Goal: Submit feedback/report problem: Submit feedback/report problem

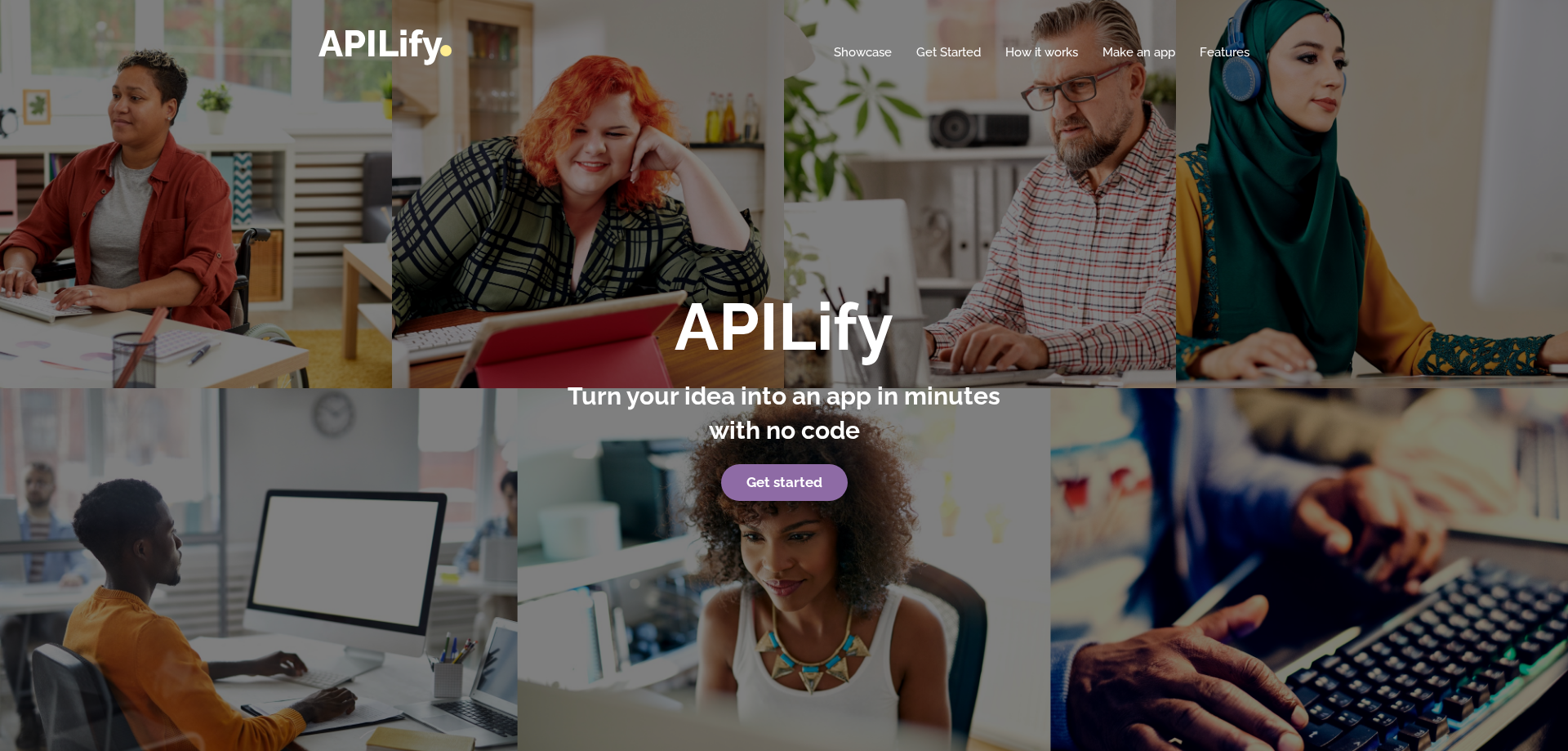
click at [767, 485] on strong "Get started" at bounding box center [784, 481] width 76 height 16
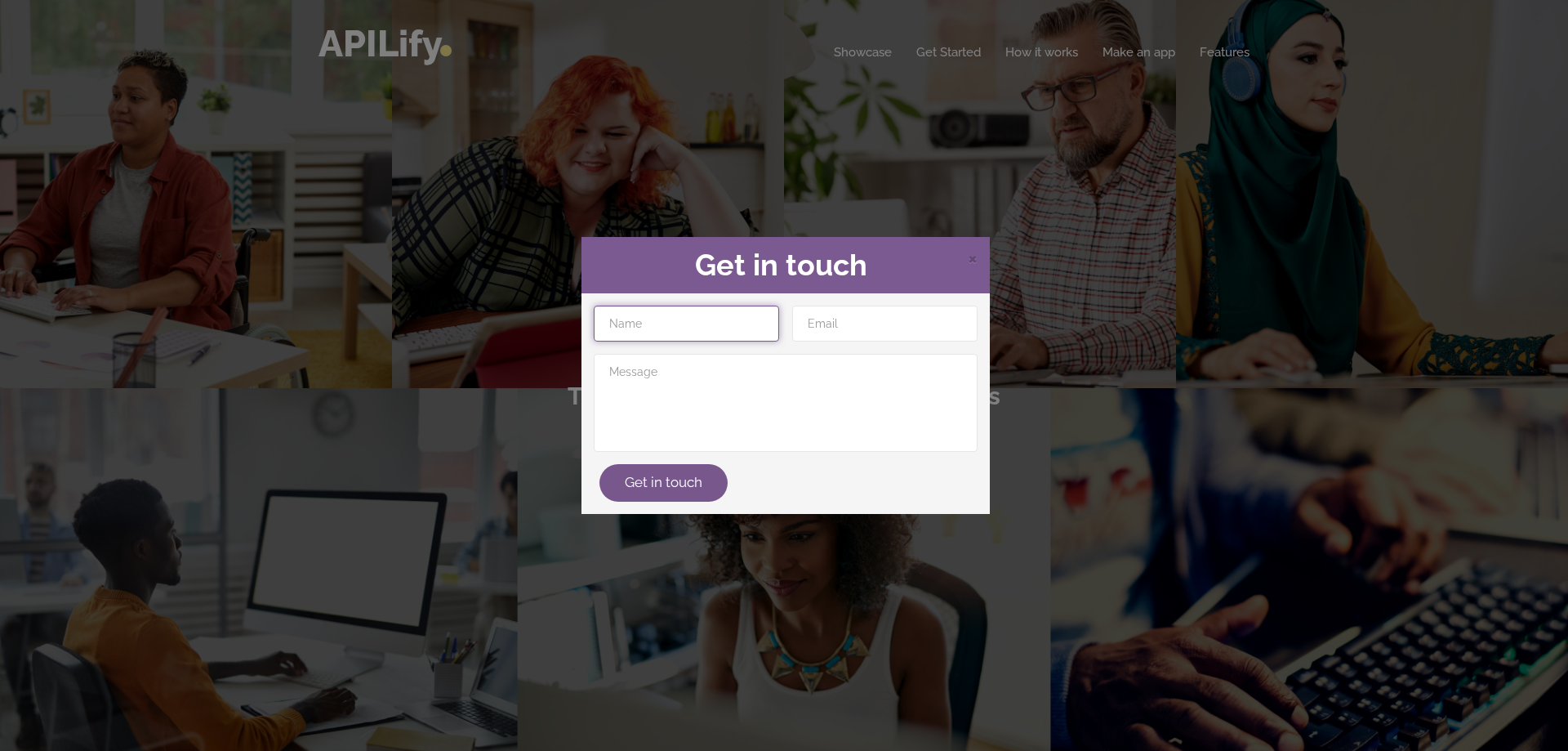
click at [703, 329] on input "text" at bounding box center [686, 323] width 185 height 36
type input "Ignacio"
type input "ignacionntt84@gmail.com"
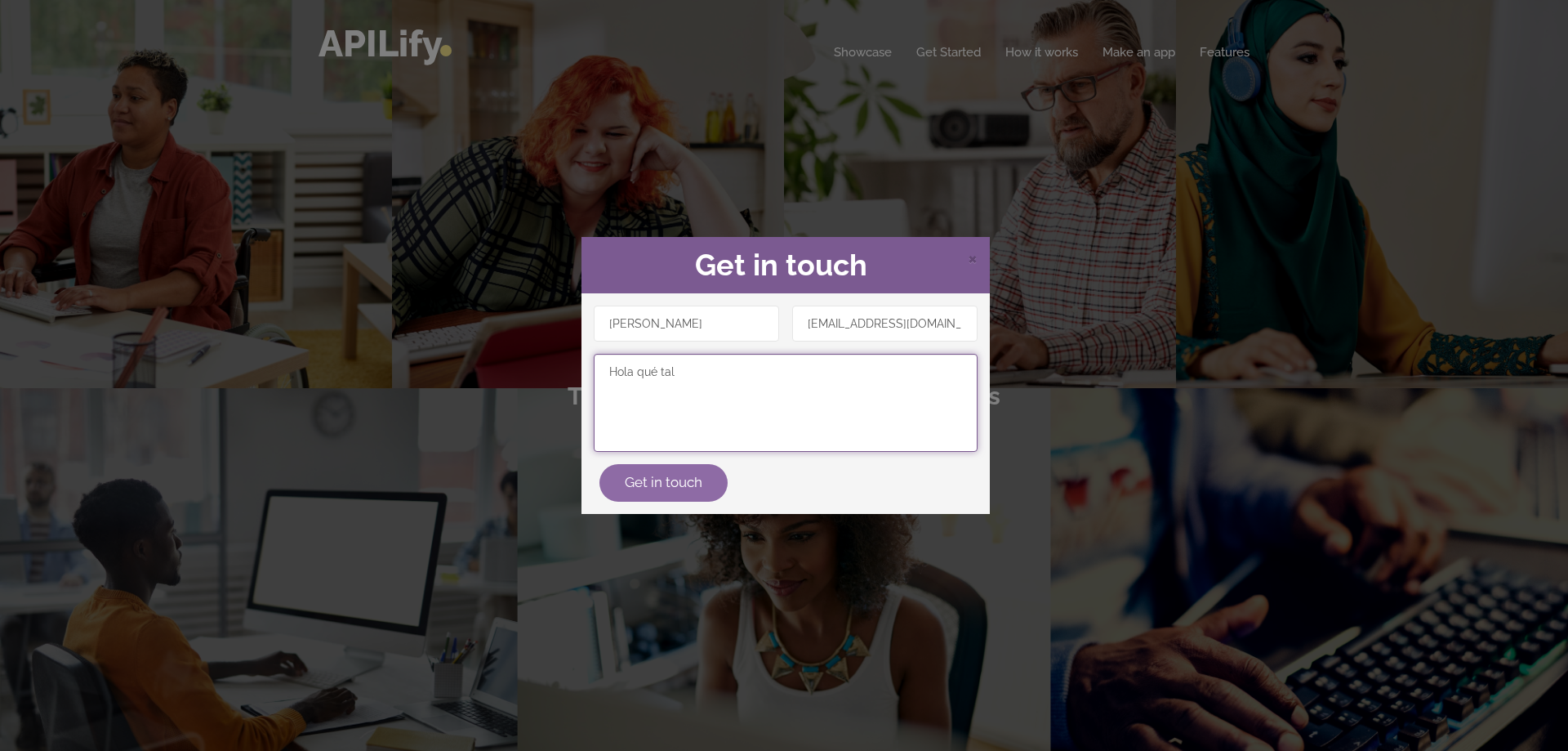
type textarea "Hola qué tal"
click at [638, 481] on button "Get in touch" at bounding box center [663, 482] width 128 height 37
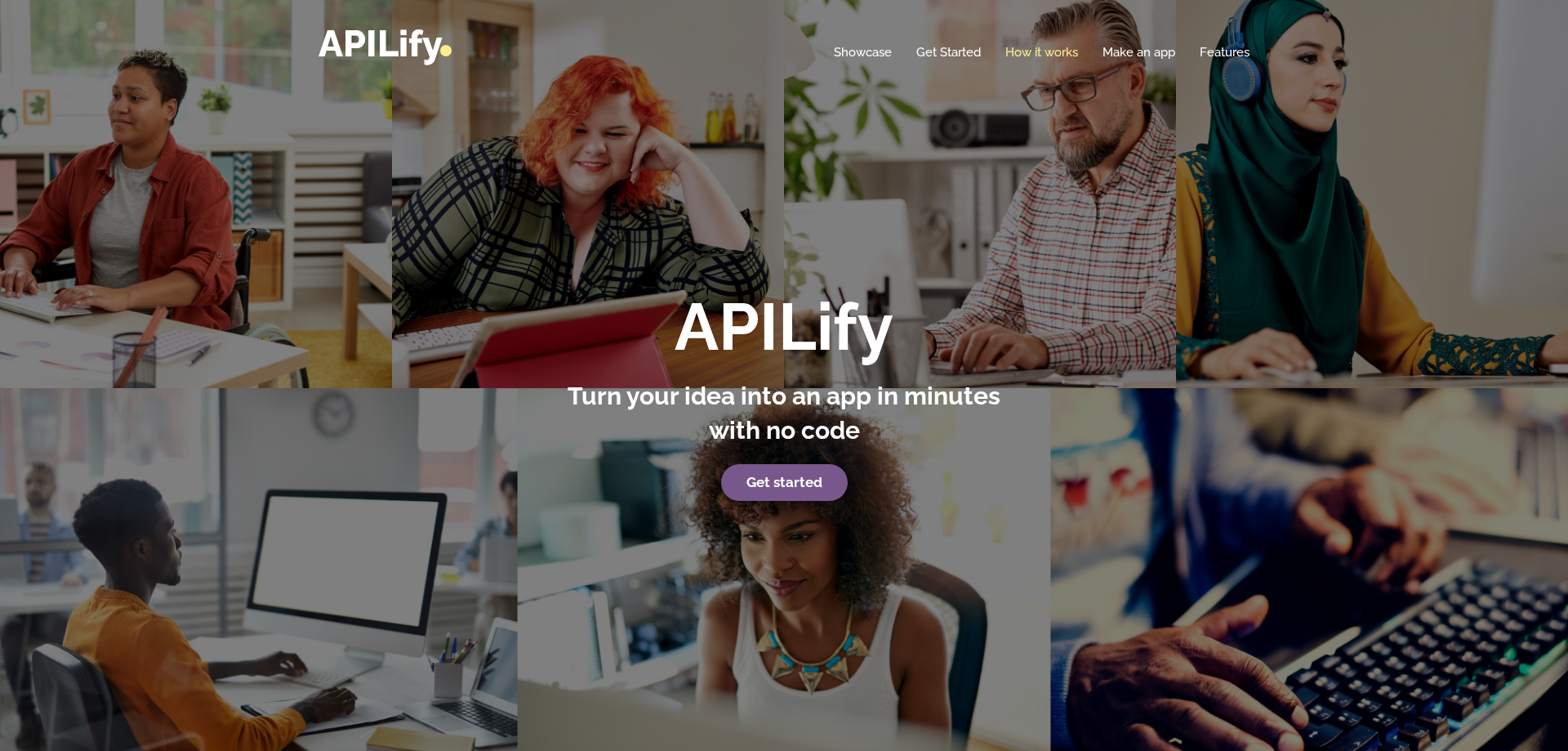
click at [1061, 48] on link "How it works" at bounding box center [1042, 52] width 73 height 16
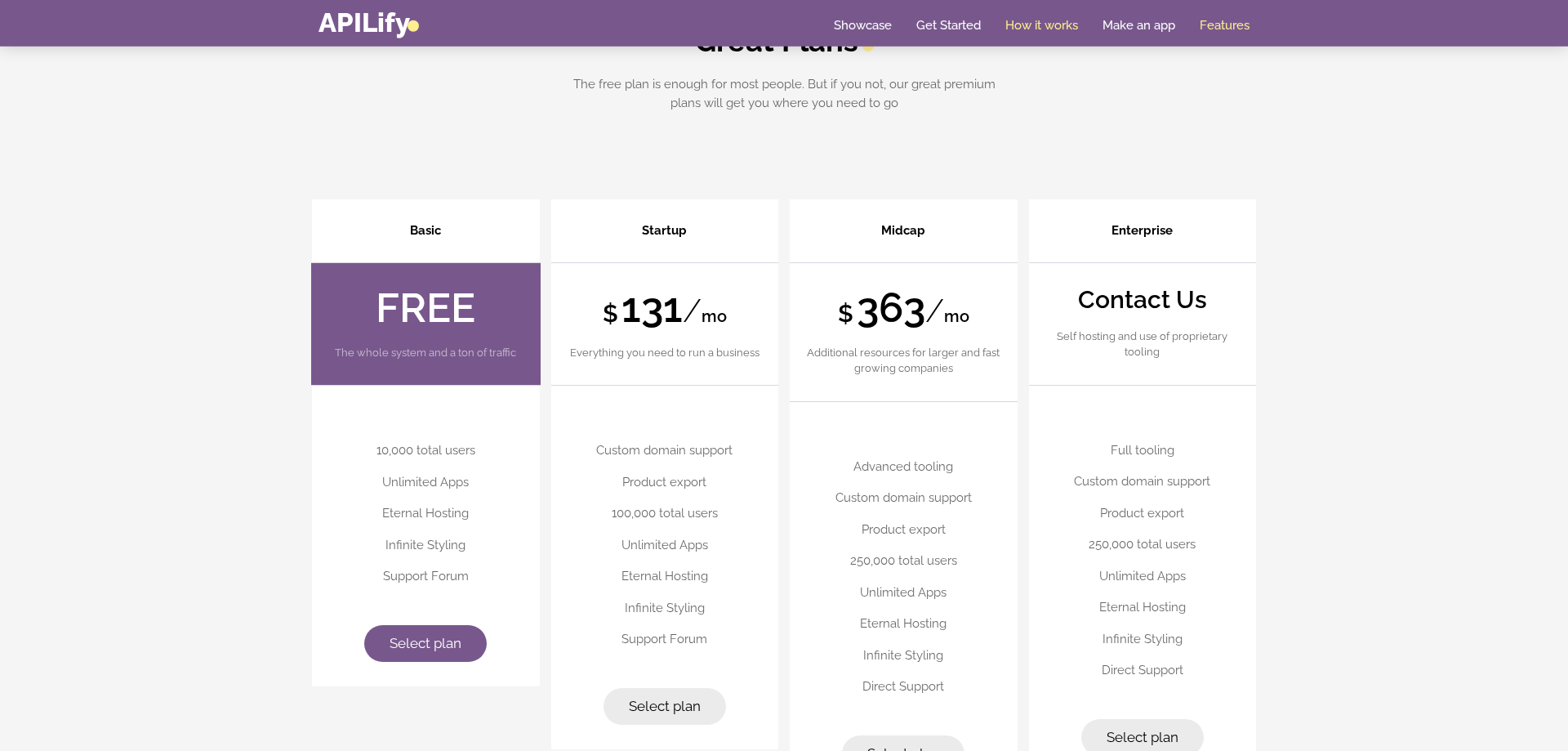
scroll to position [4204, 0]
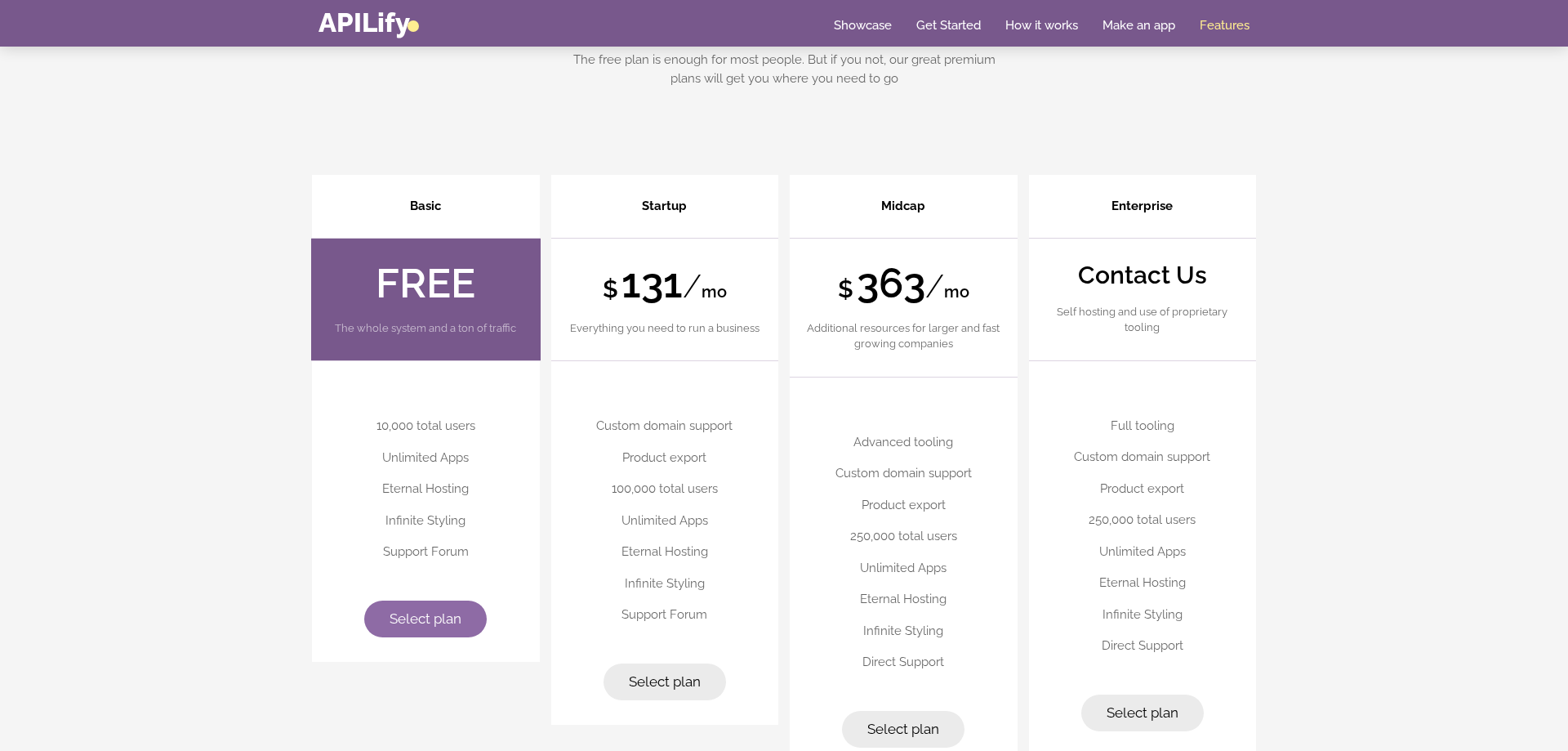
click at [466, 615] on link "Select plan" at bounding box center [426, 618] width 122 height 37
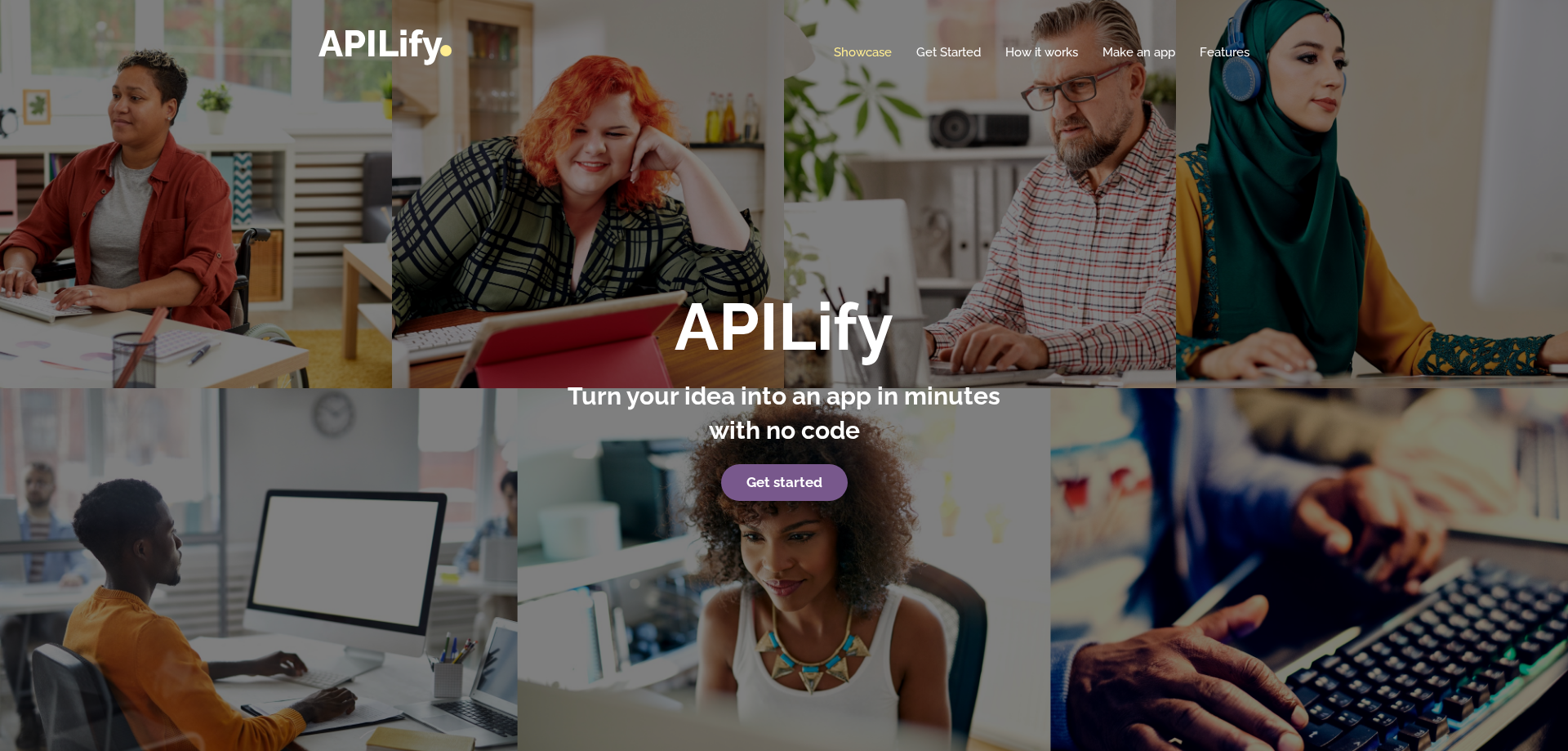
click at [860, 53] on link "Showcase" at bounding box center [863, 52] width 58 height 16
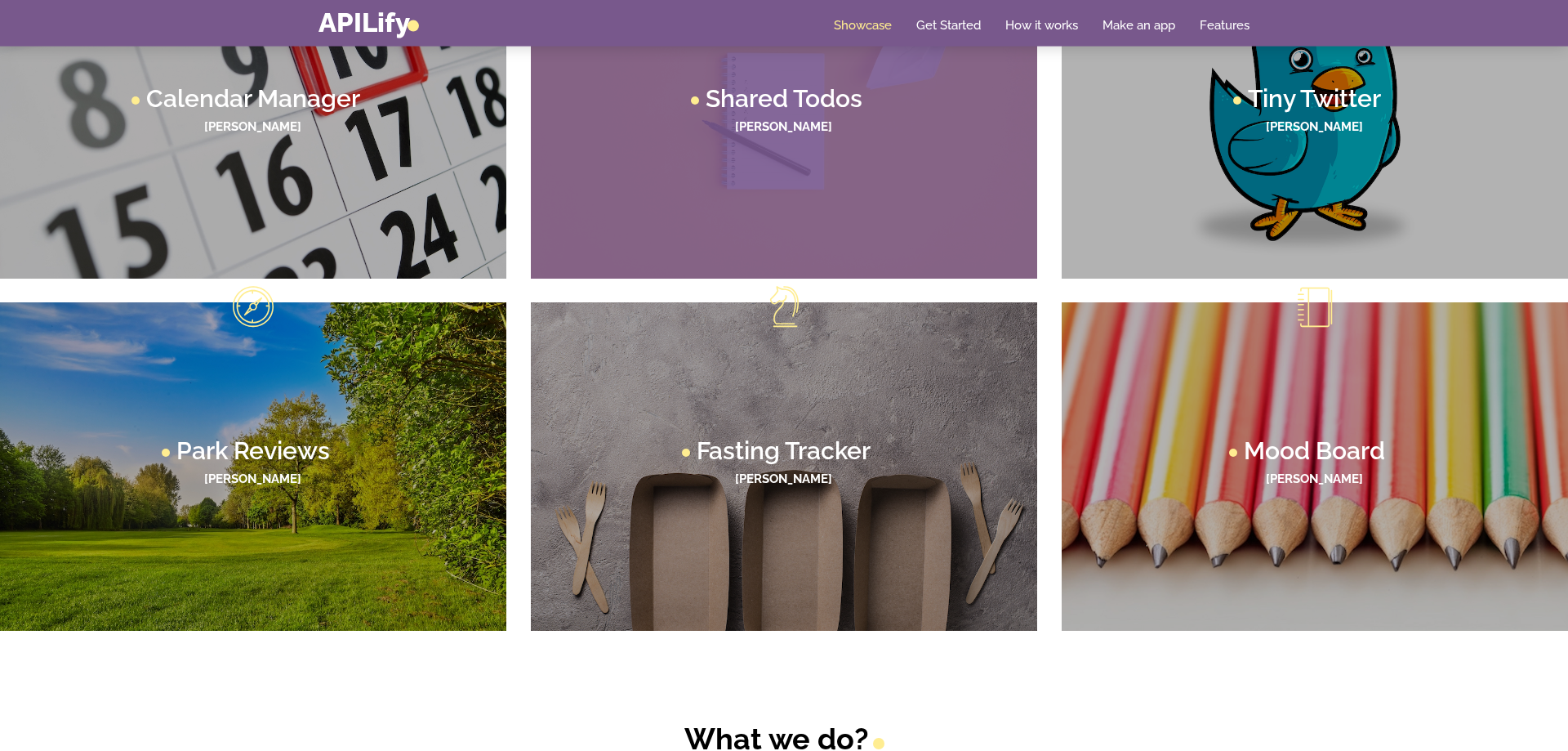
scroll to position [1261, 0]
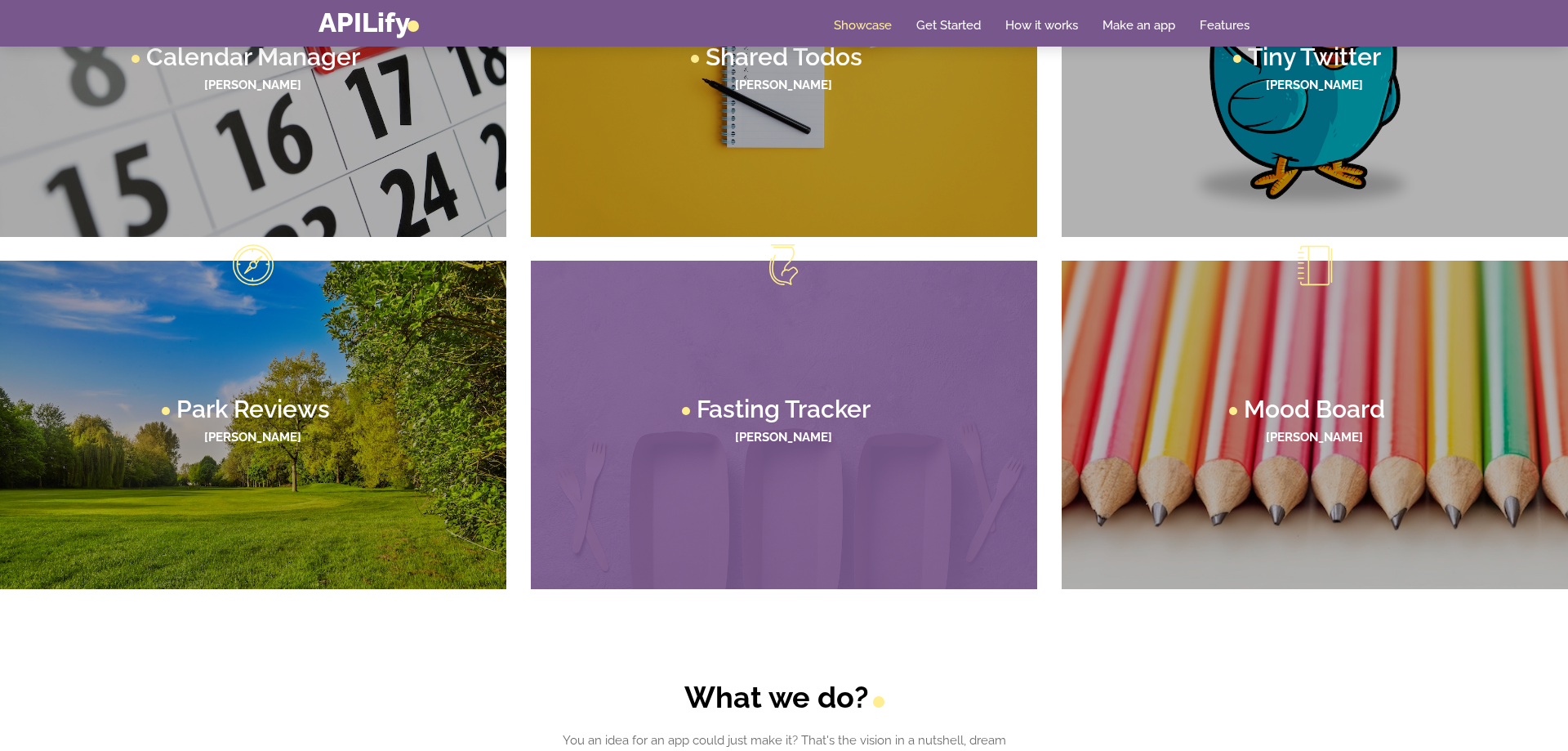
click at [817, 483] on figcaption "Fasting Tracker Lane Thompson" at bounding box center [784, 425] width 507 height 328
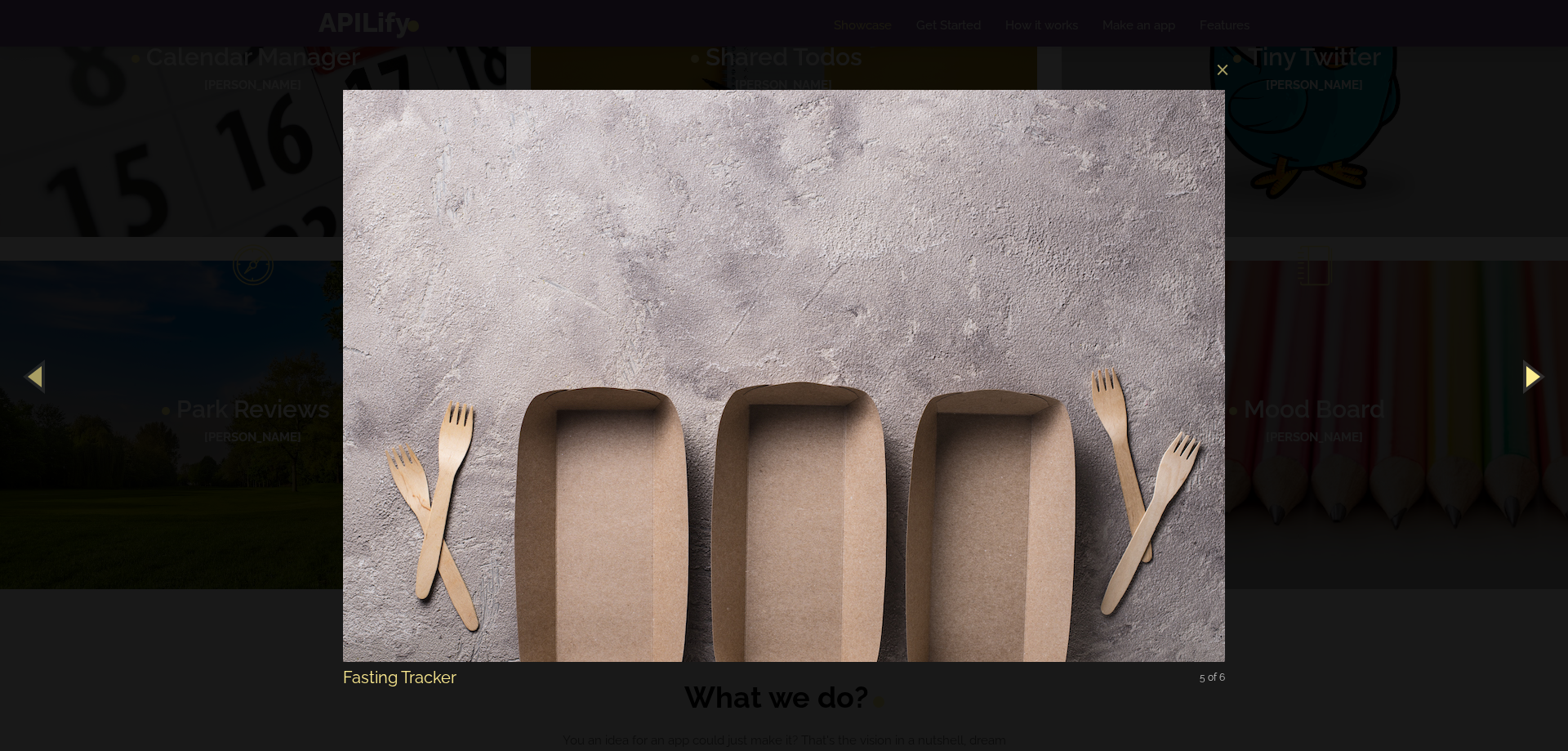
click at [1543, 380] on button "button" at bounding box center [1531, 376] width 73 height 90
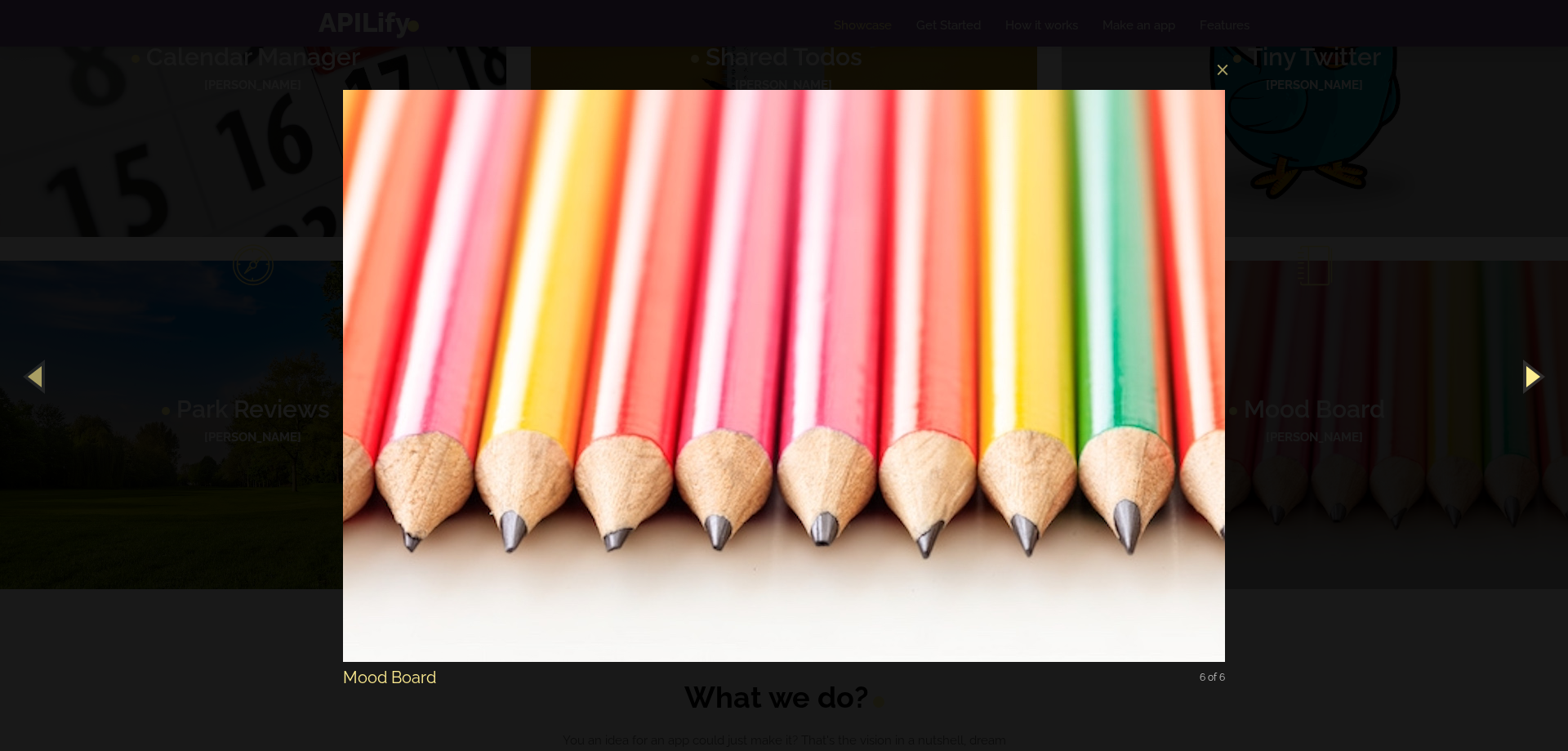
click at [1543, 380] on button "button" at bounding box center [1531, 376] width 73 height 90
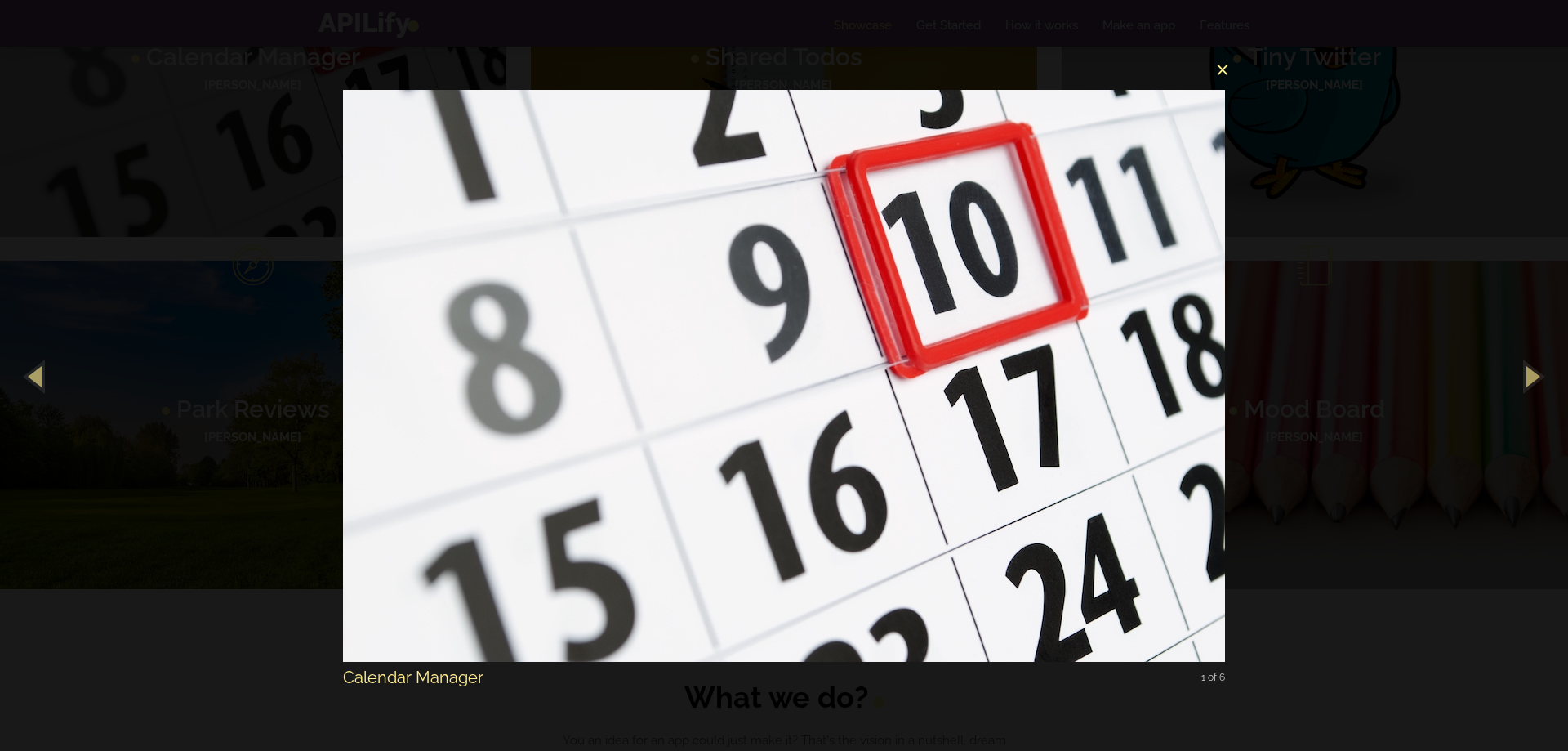
click at [1220, 71] on button "×" at bounding box center [789, 67] width 882 height 36
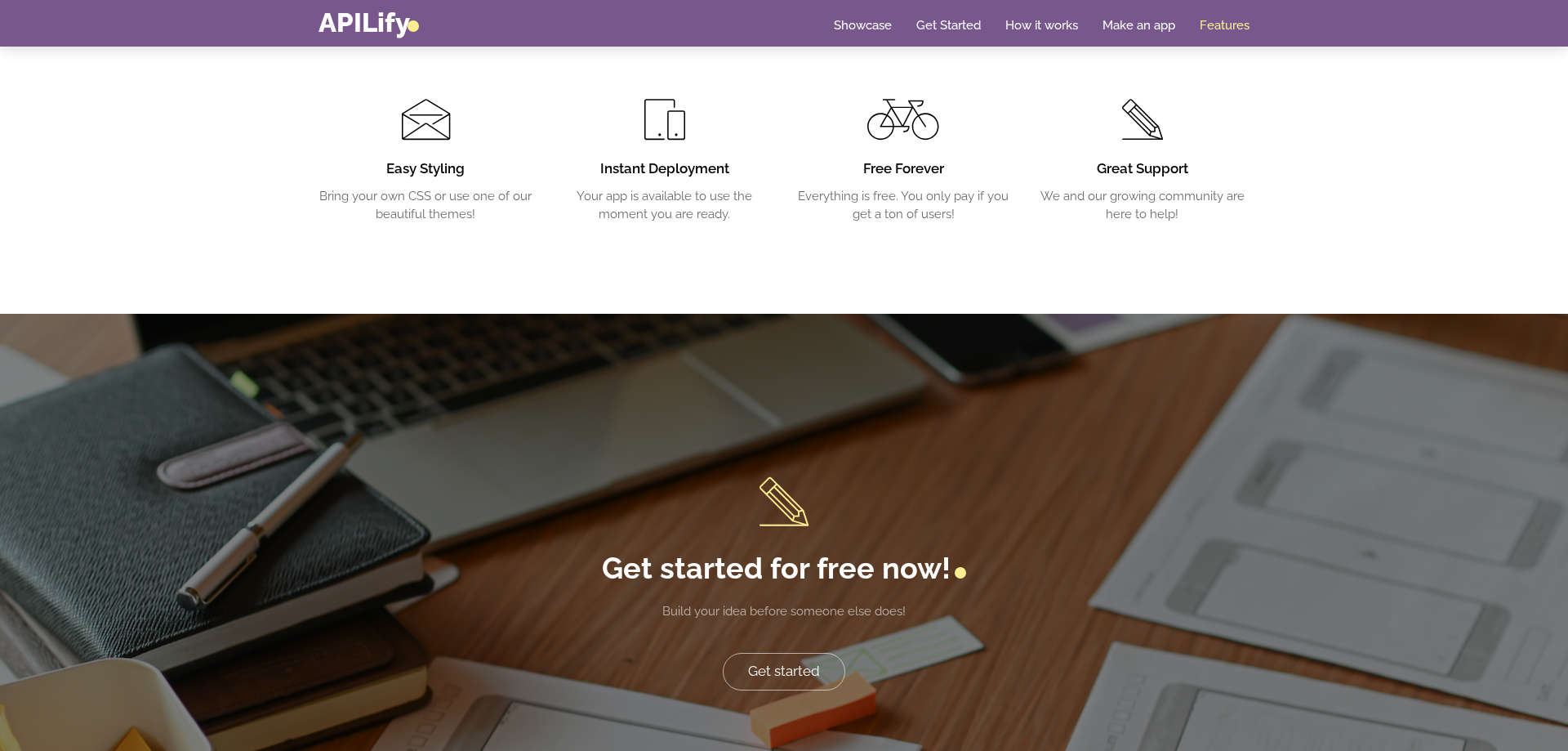
scroll to position [3427, 0]
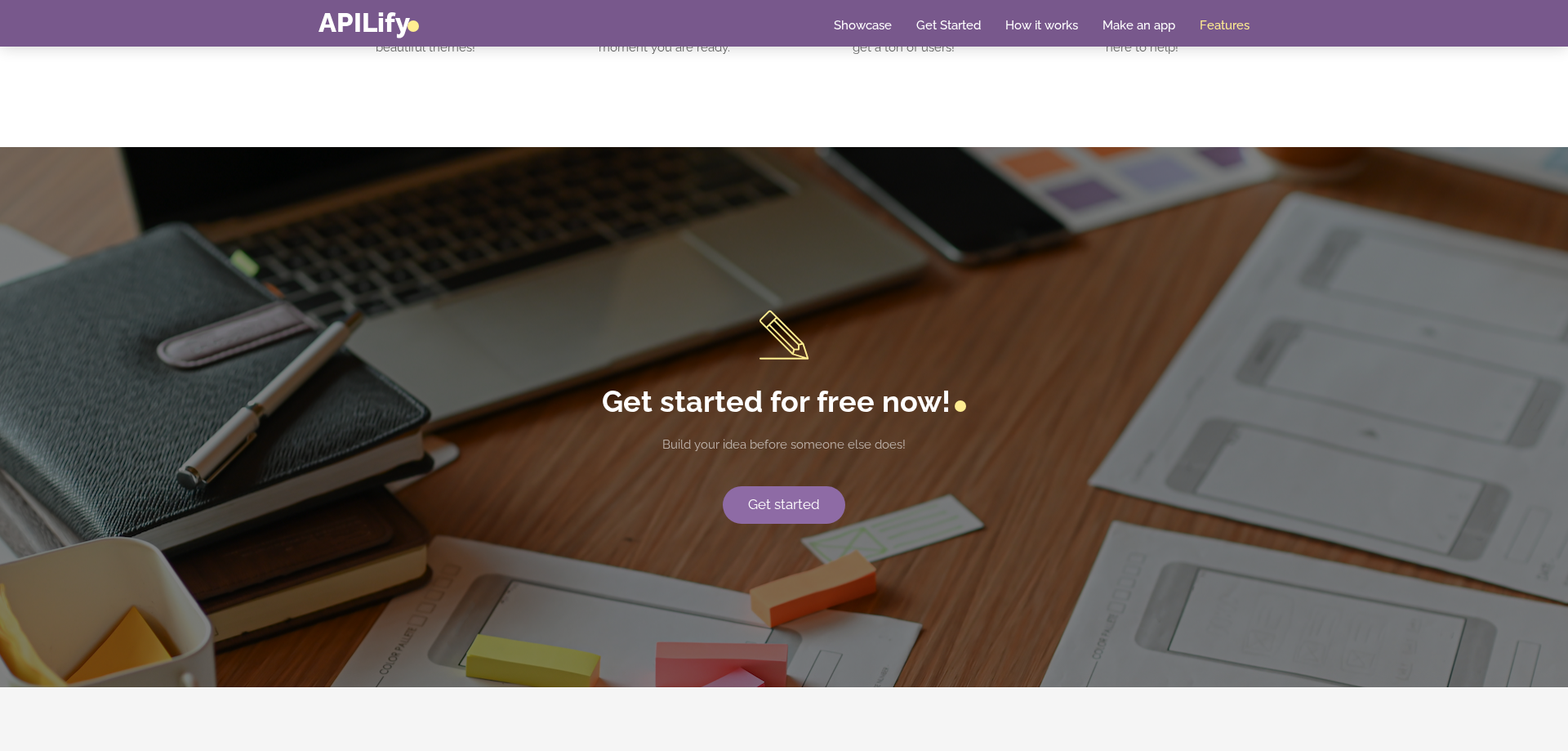
click at [805, 509] on link "Get started" at bounding box center [784, 504] width 122 height 37
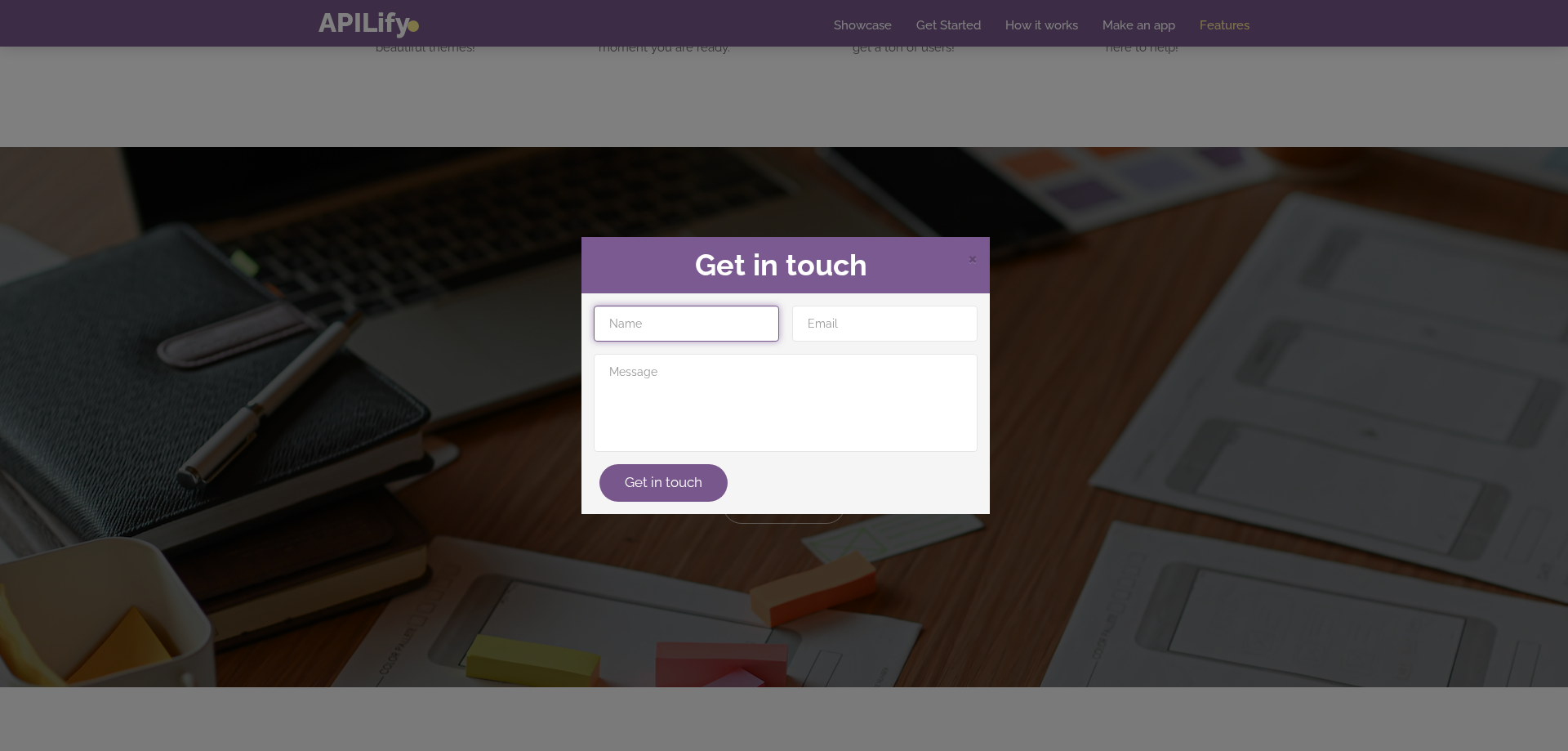
click at [693, 331] on input "text" at bounding box center [686, 323] width 185 height 36
type input "Ignacio"
click at [839, 330] on input "ig" at bounding box center [885, 323] width 185 height 36
type input "ignacionntt84@gmail.com"
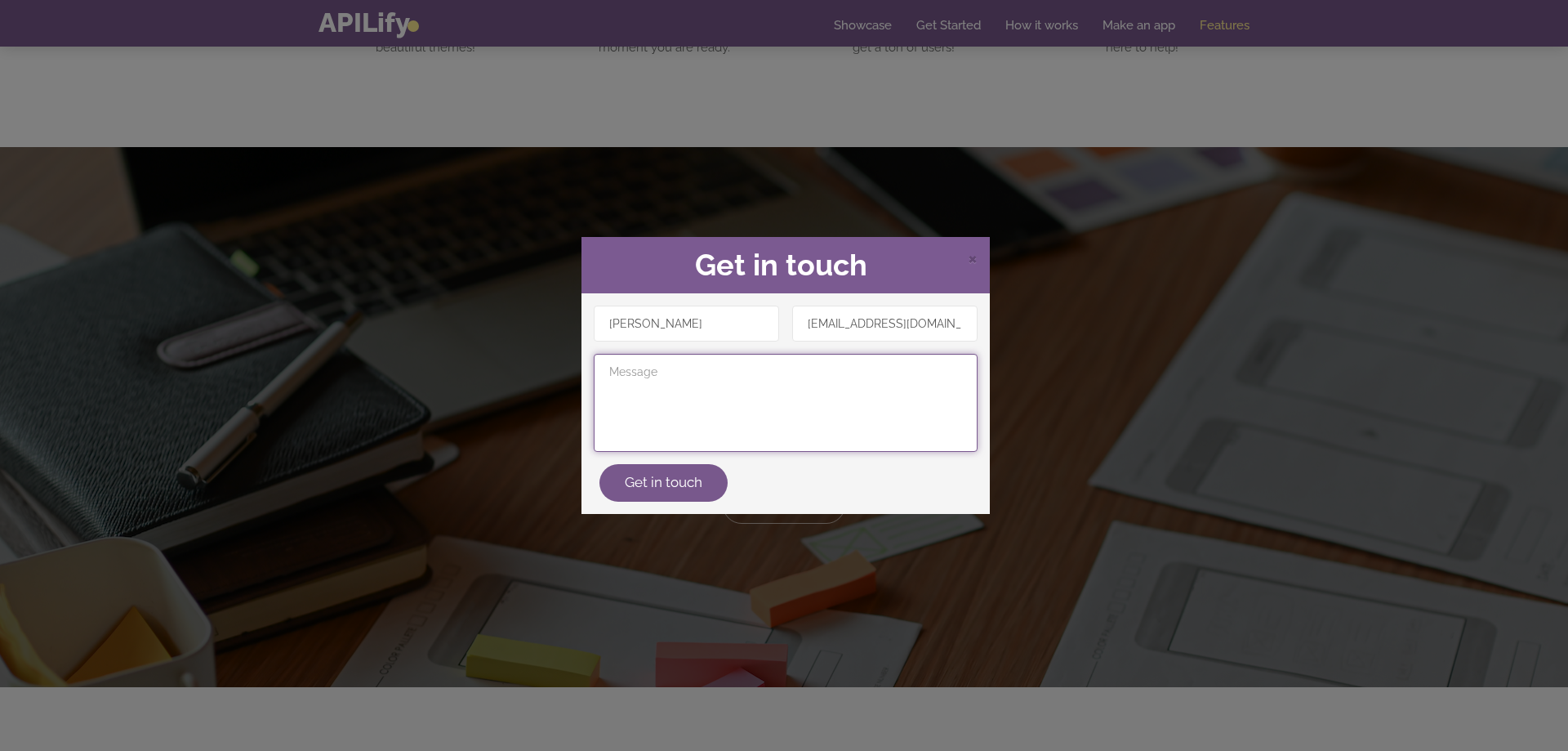
click at [859, 407] on textarea at bounding box center [785, 403] width 384 height 98
type textarea "Una aplicación de mensajería similar a whatsapp para usar entre los miembros de…"
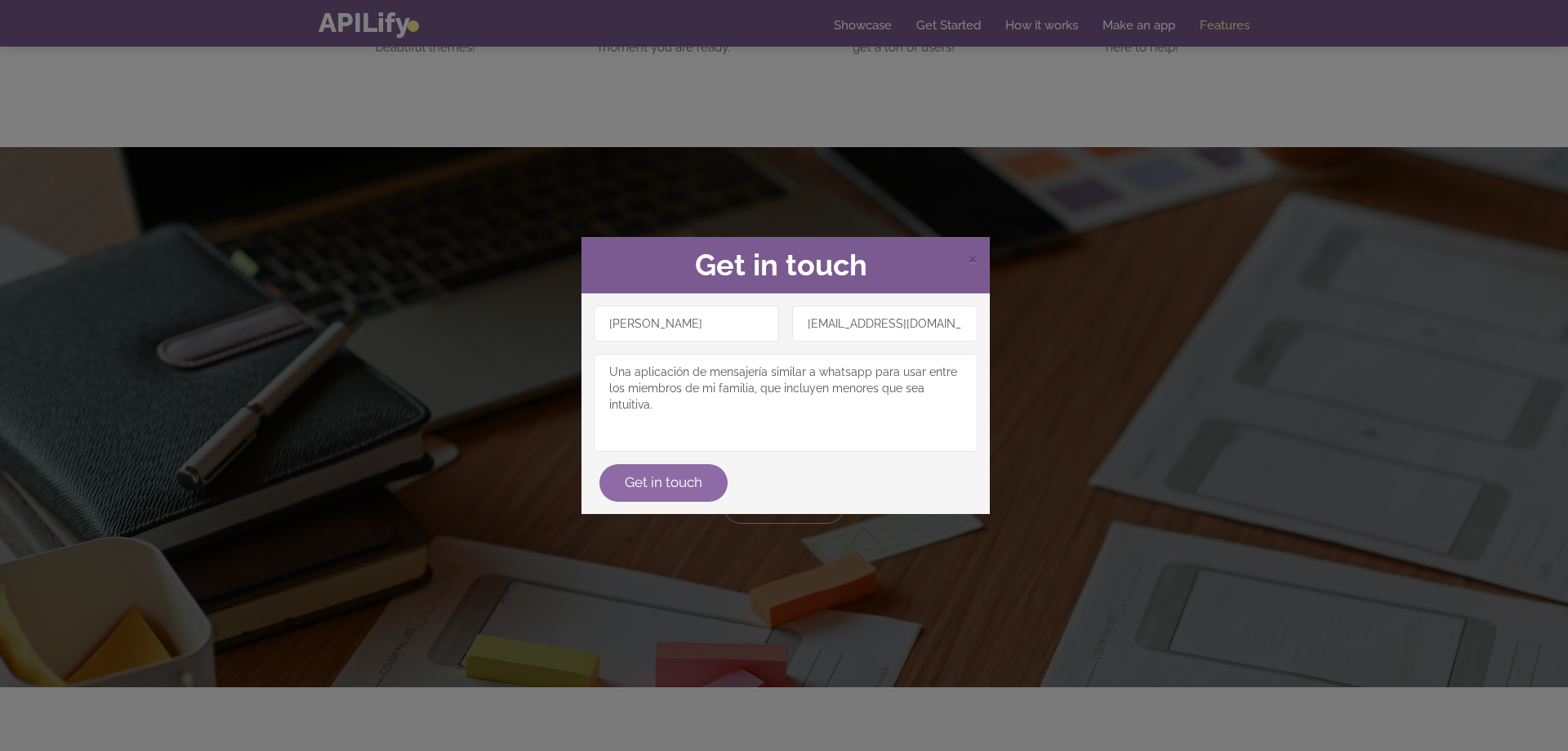
click at [699, 485] on button "Get in touch" at bounding box center [663, 482] width 128 height 37
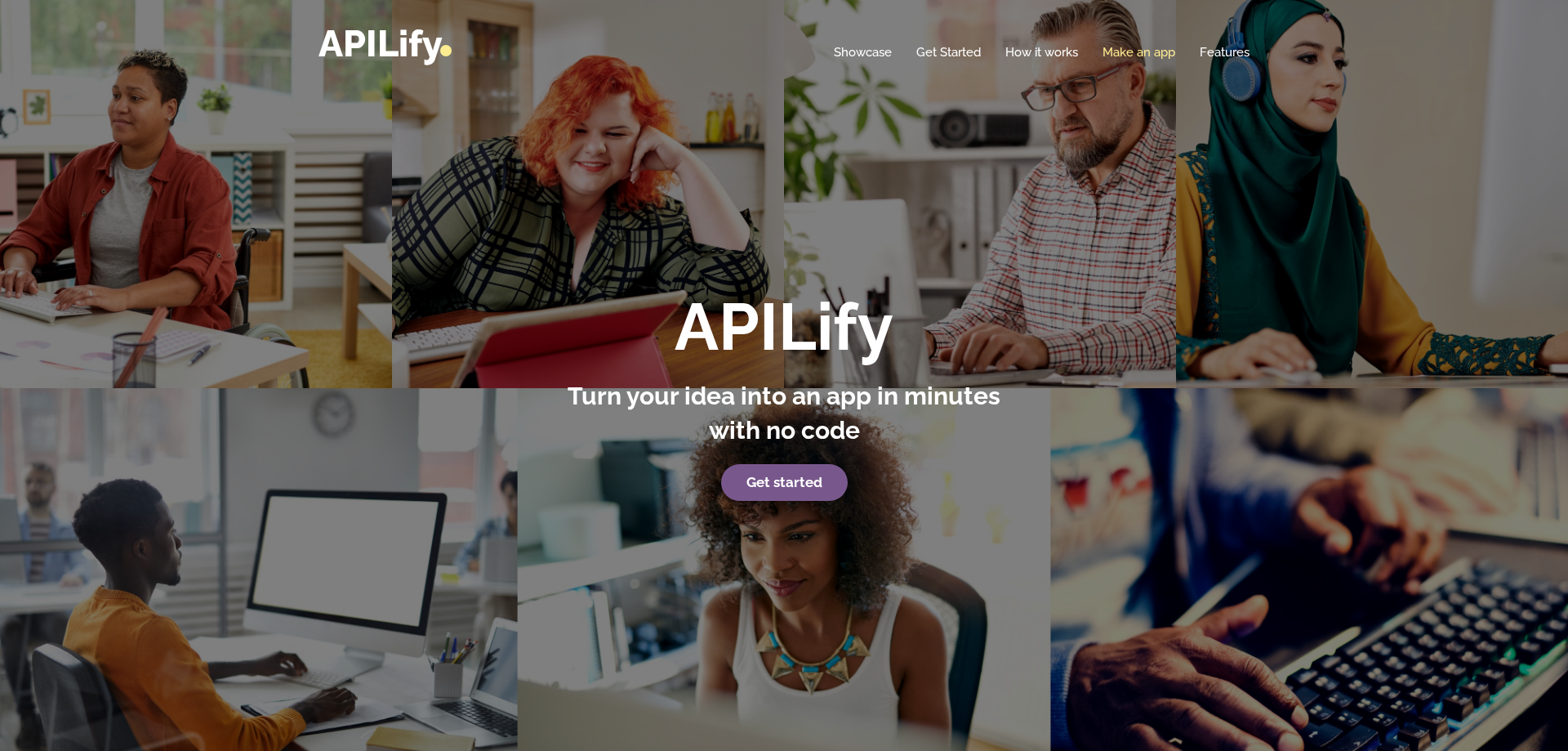
click at [1148, 52] on link "Make an app" at bounding box center [1139, 52] width 73 height 16
click at [1136, 53] on link "Make an app" at bounding box center [1139, 52] width 73 height 16
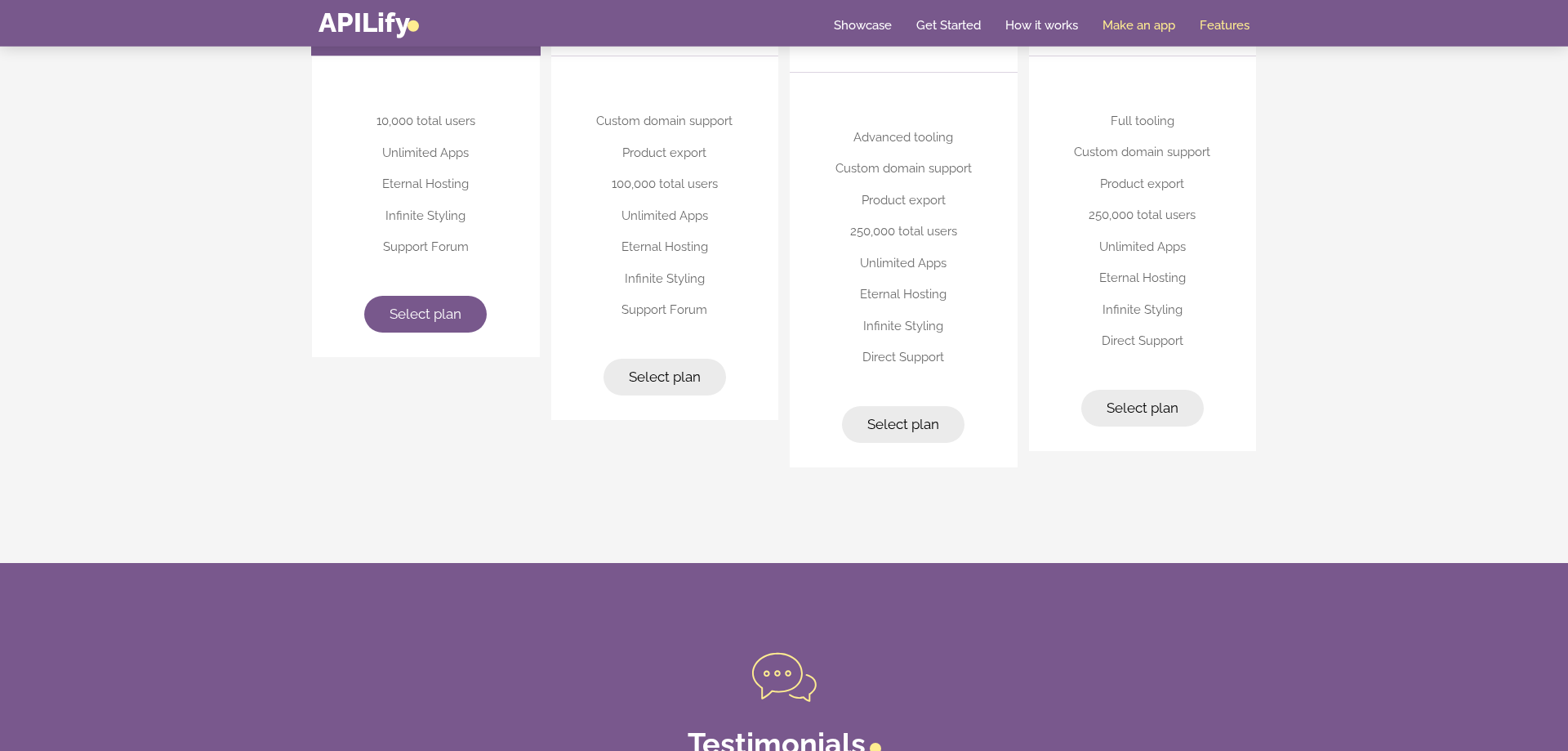
scroll to position [4372, 0]
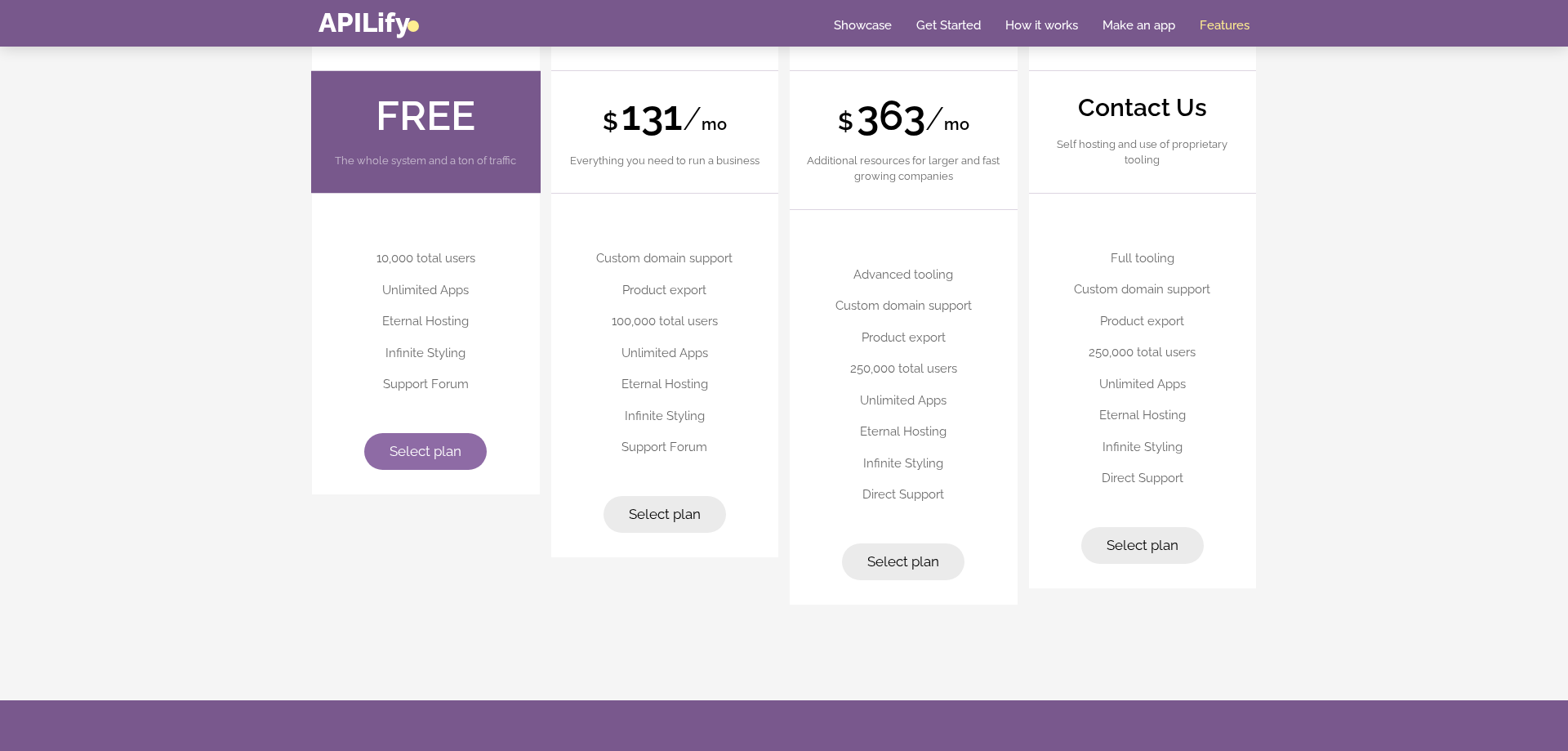
click at [440, 442] on link "Select plan" at bounding box center [426, 451] width 122 height 37
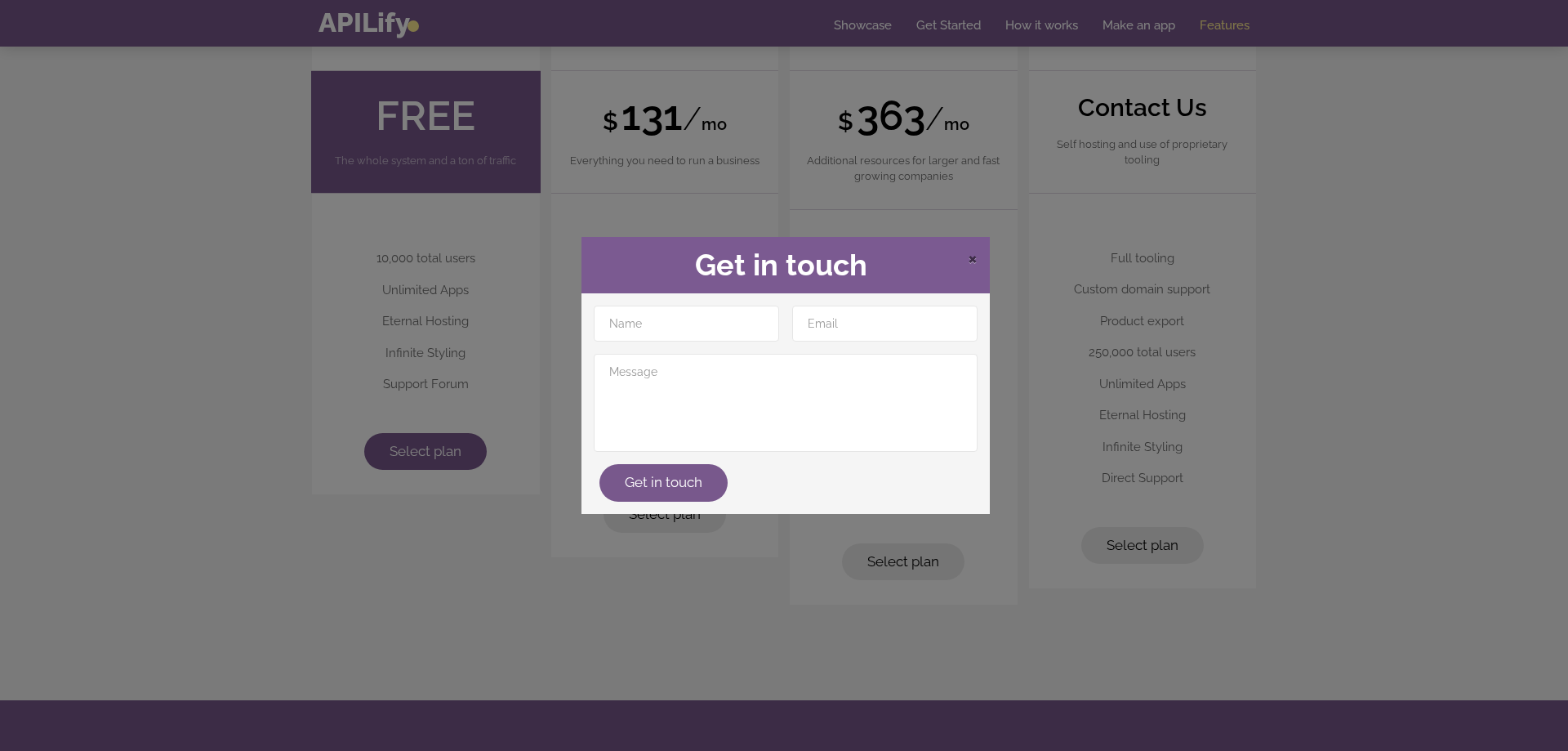
click at [972, 258] on span "×" at bounding box center [972, 258] width 10 height 25
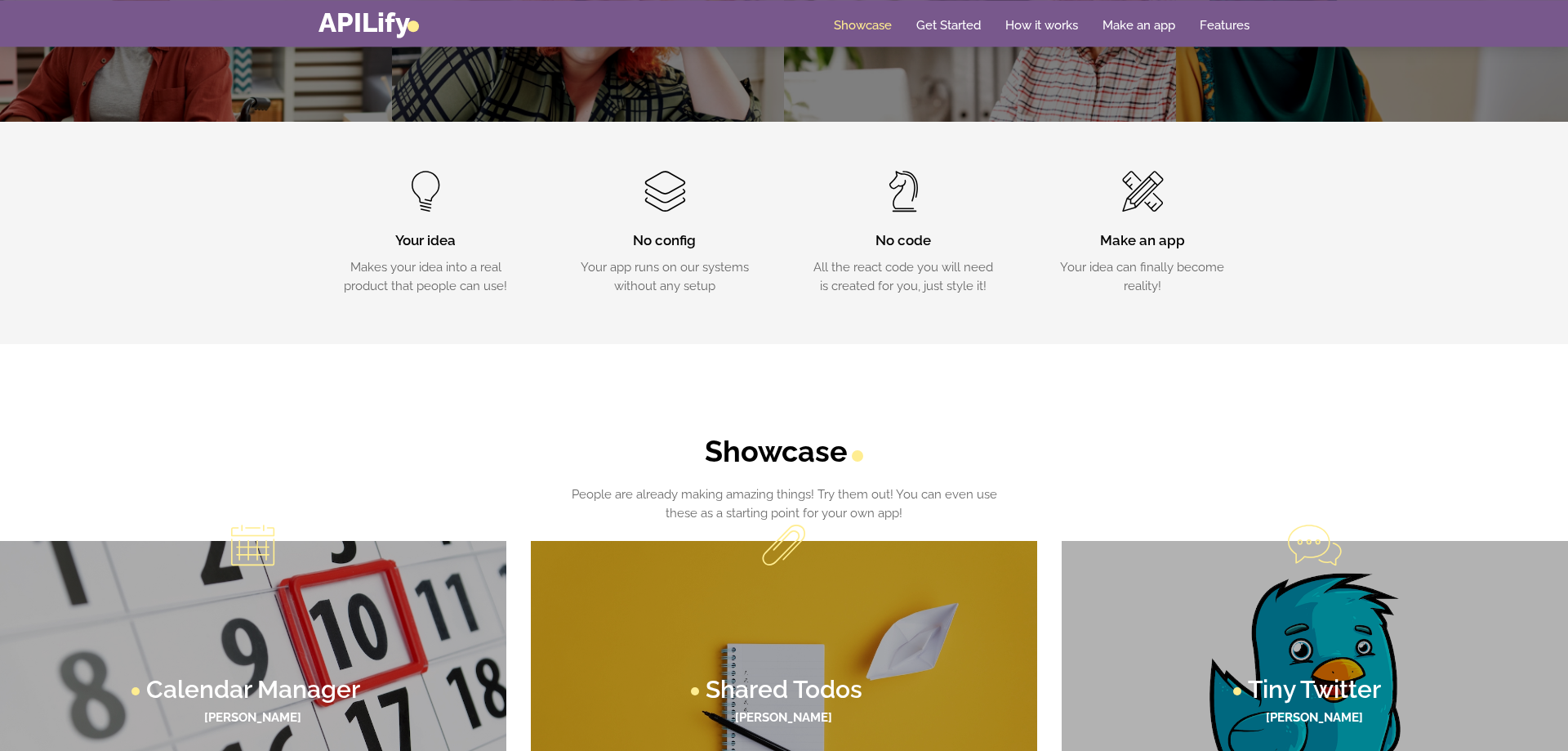
scroll to position [0, 0]
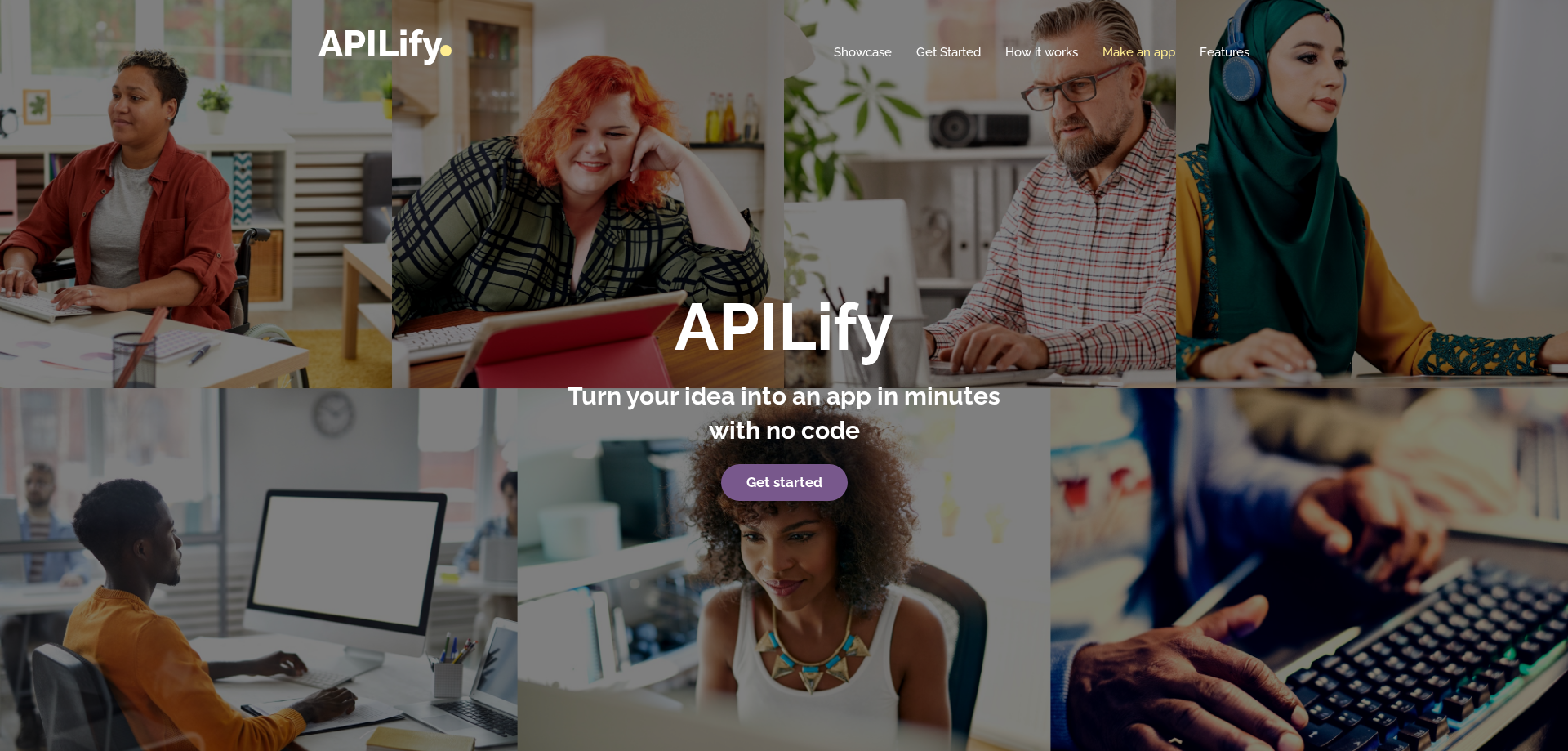
click at [1123, 46] on link "Make an app" at bounding box center [1139, 52] width 73 height 16
click at [1239, 53] on link "Features" at bounding box center [1224, 52] width 50 height 16
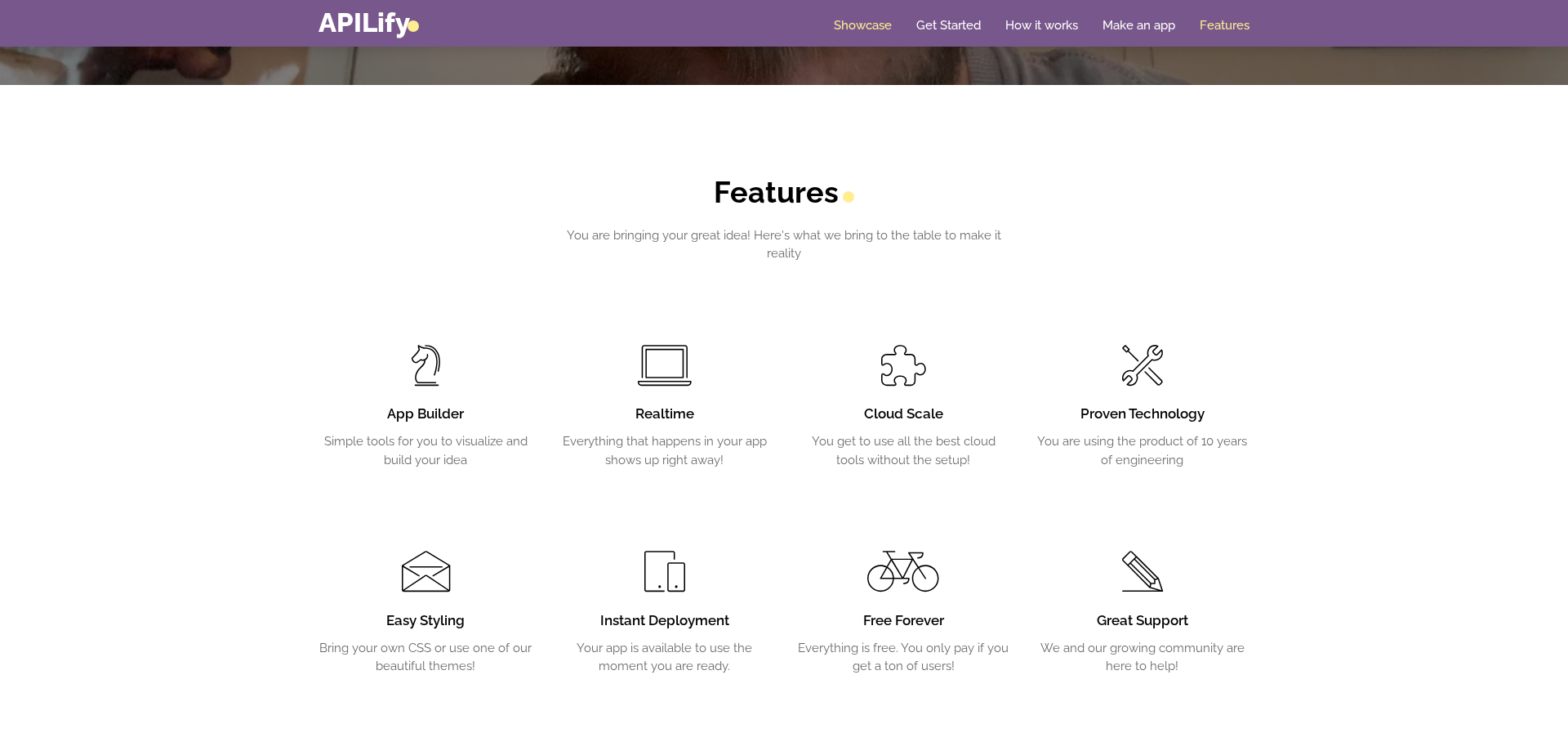
scroll to position [2848, 0]
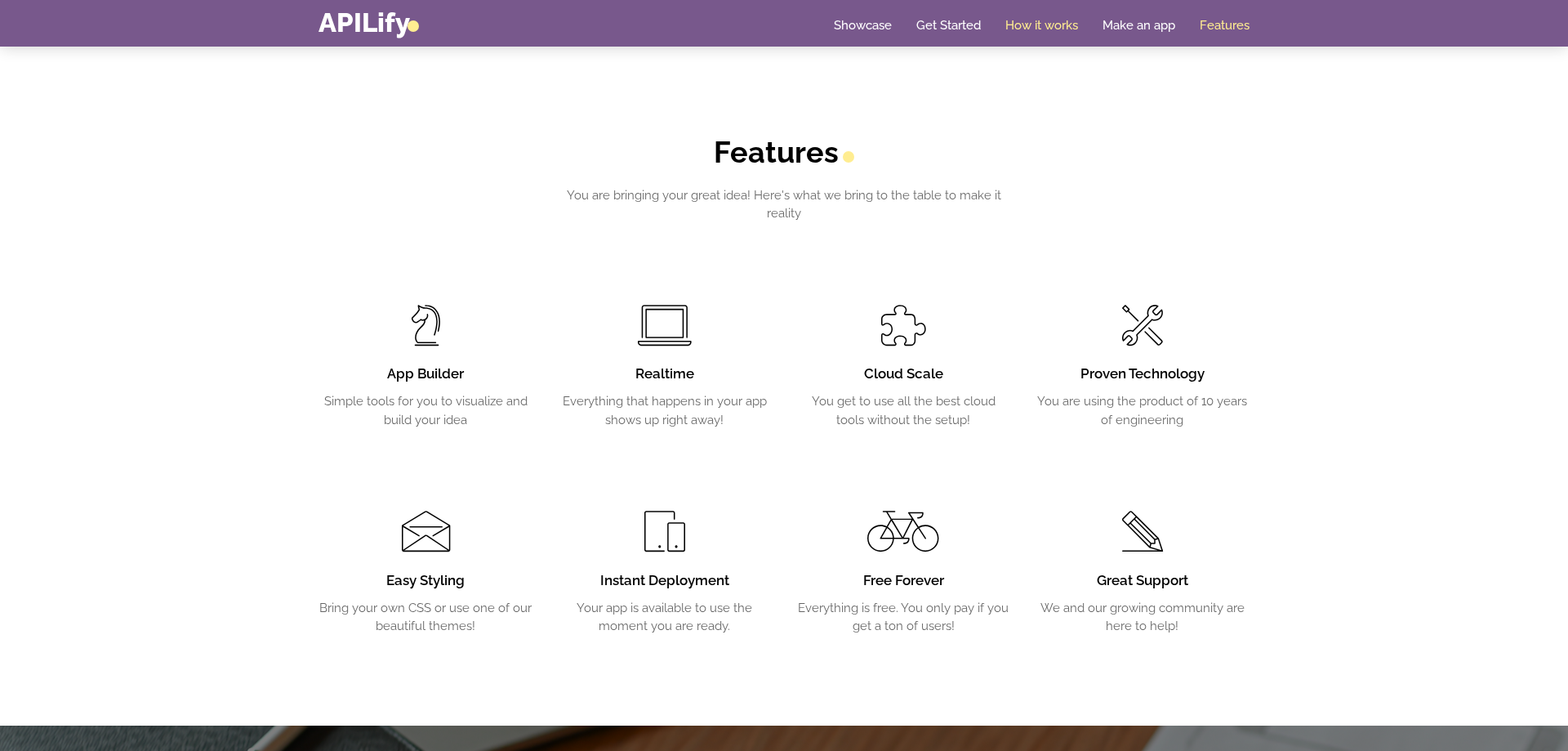
click at [1055, 26] on link "How it works" at bounding box center [1042, 25] width 73 height 16
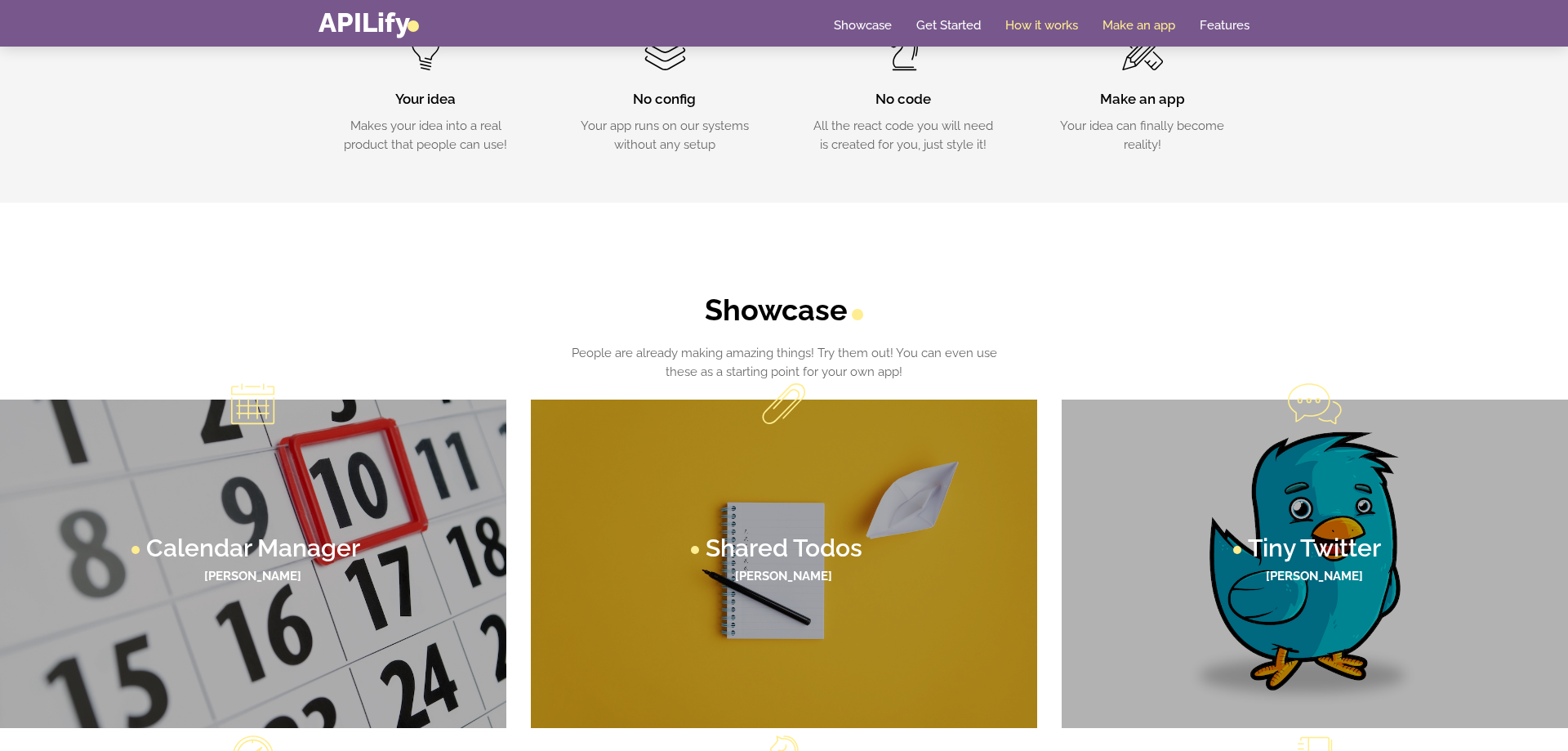
scroll to position [705, 0]
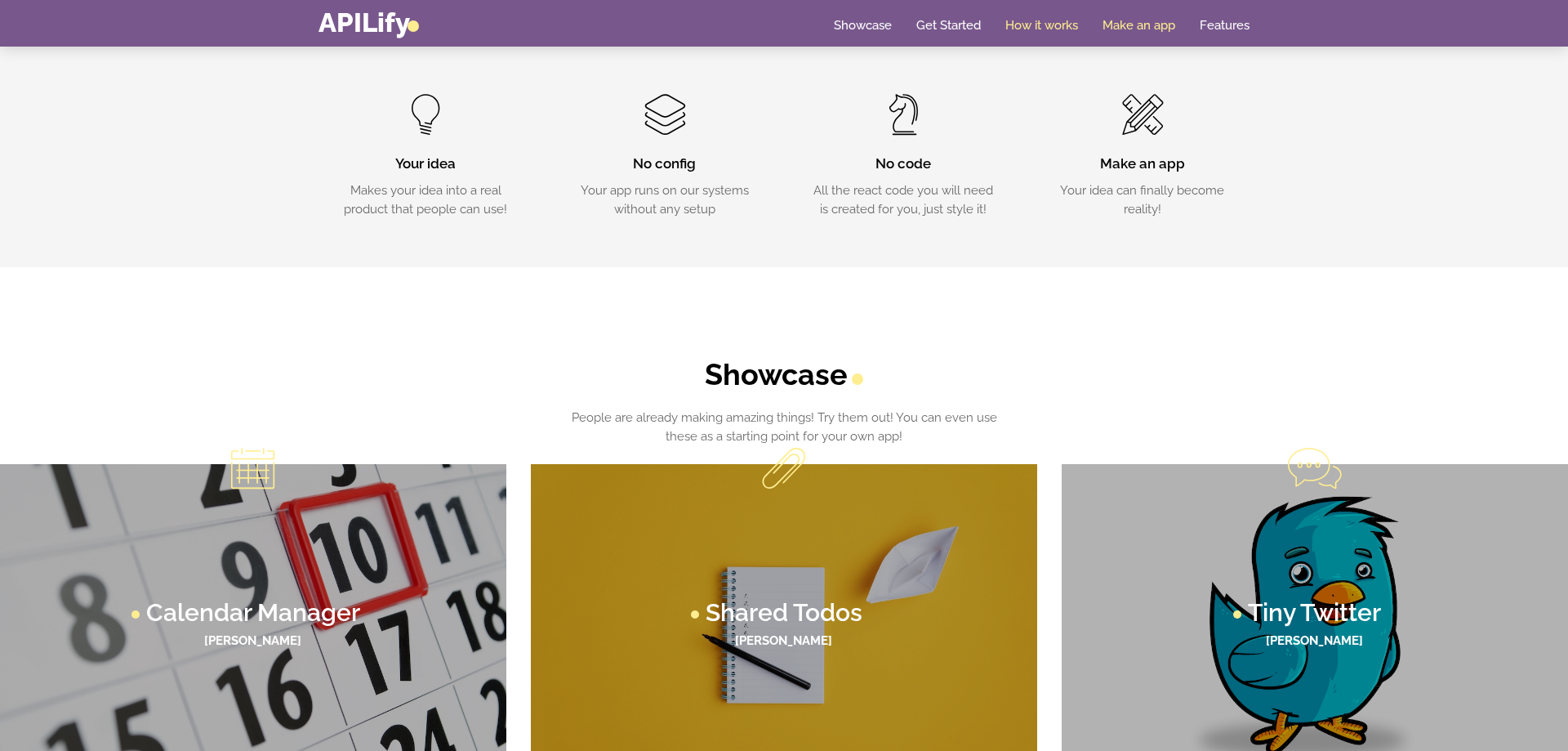
click at [1119, 24] on link "Make an app" at bounding box center [1139, 25] width 73 height 16
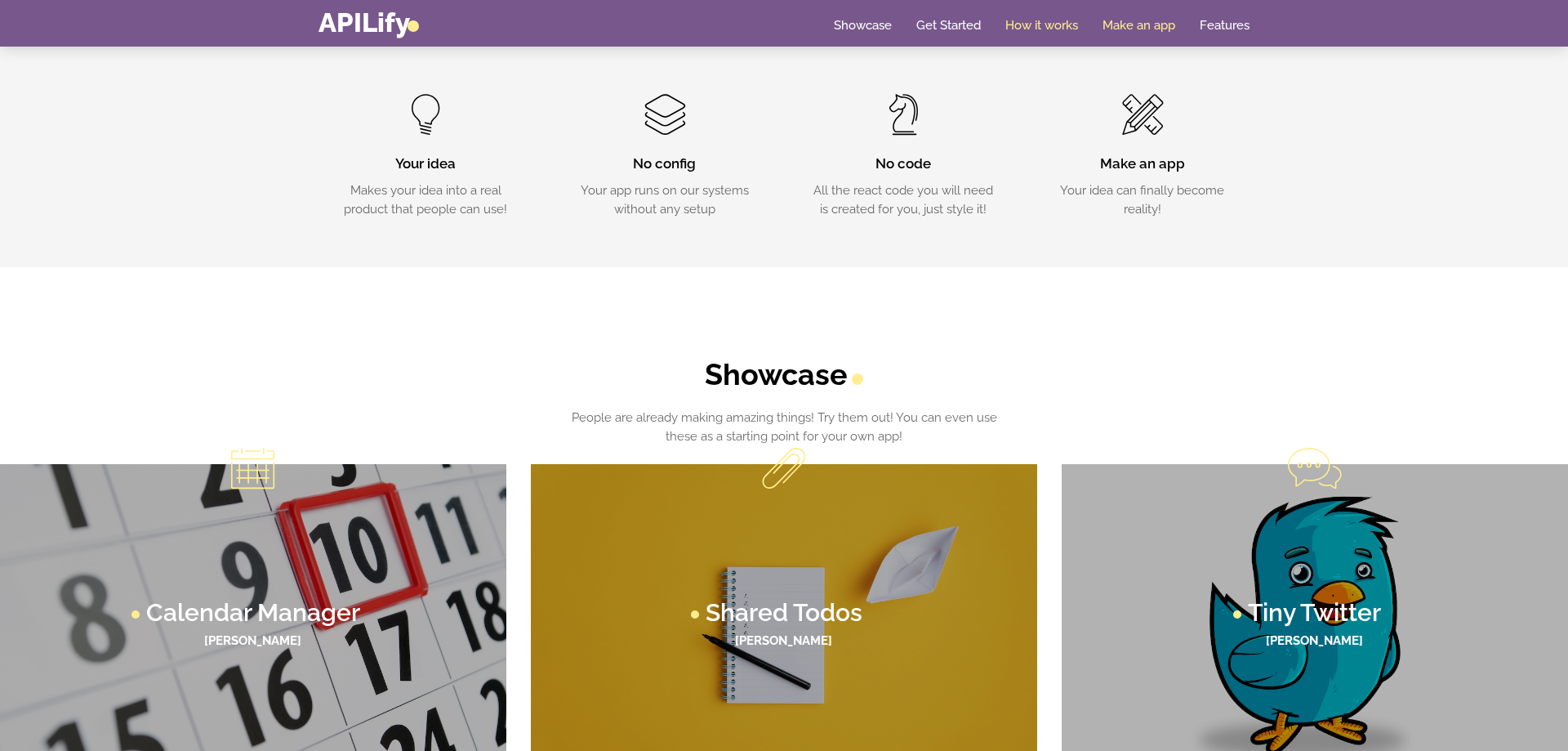
click at [1119, 24] on link "Make an app" at bounding box center [1139, 25] width 73 height 16
click at [939, 134] on div "No code All the react code you will need is created for you, just style it!" at bounding box center [903, 156] width 190 height 124
click at [1125, 145] on div "Make an app Your idea can finally become reality!" at bounding box center [1142, 156] width 190 height 124
click at [1162, 118] on div "Make an app Your idea can finally become reality!" at bounding box center [1142, 156] width 190 height 124
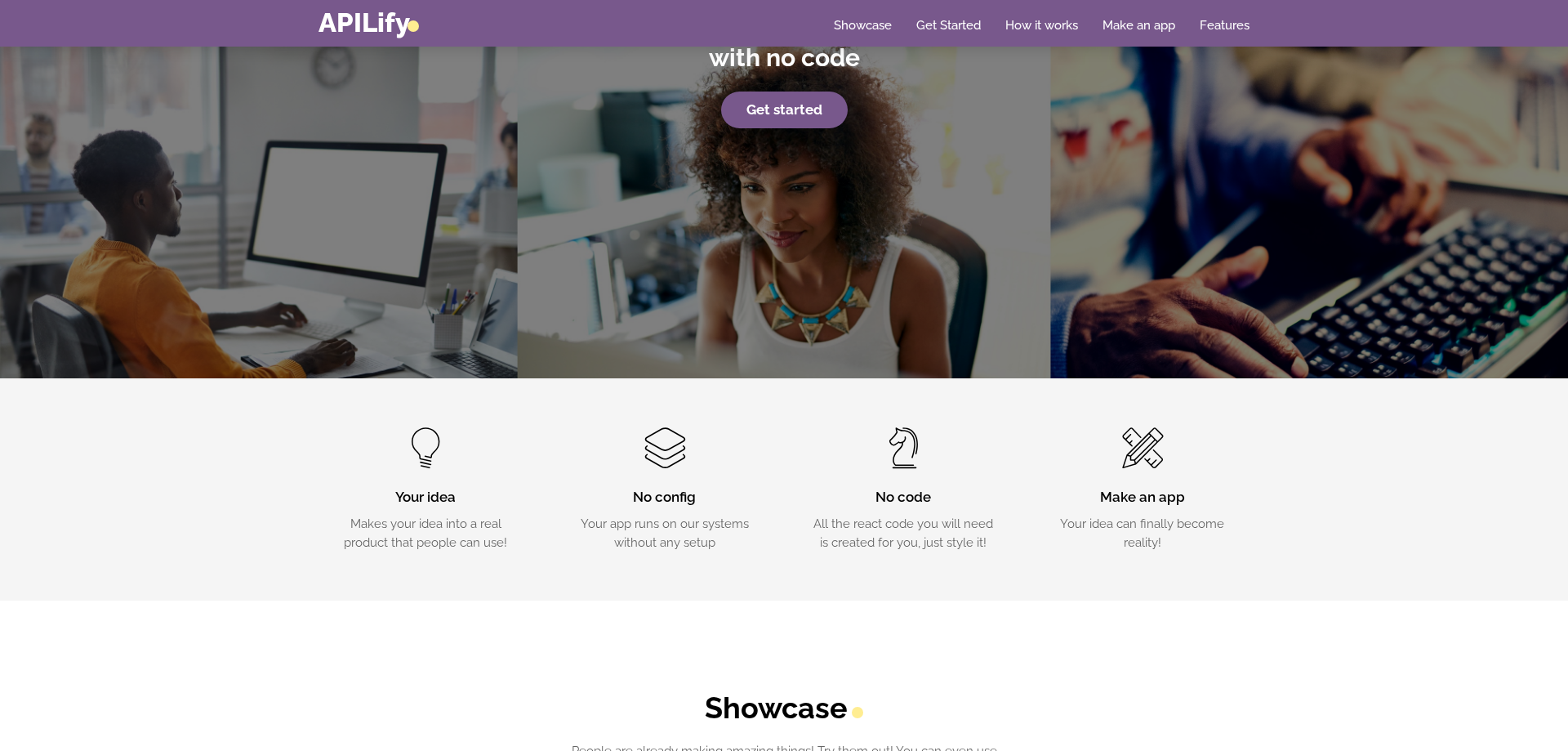
scroll to position [0, 0]
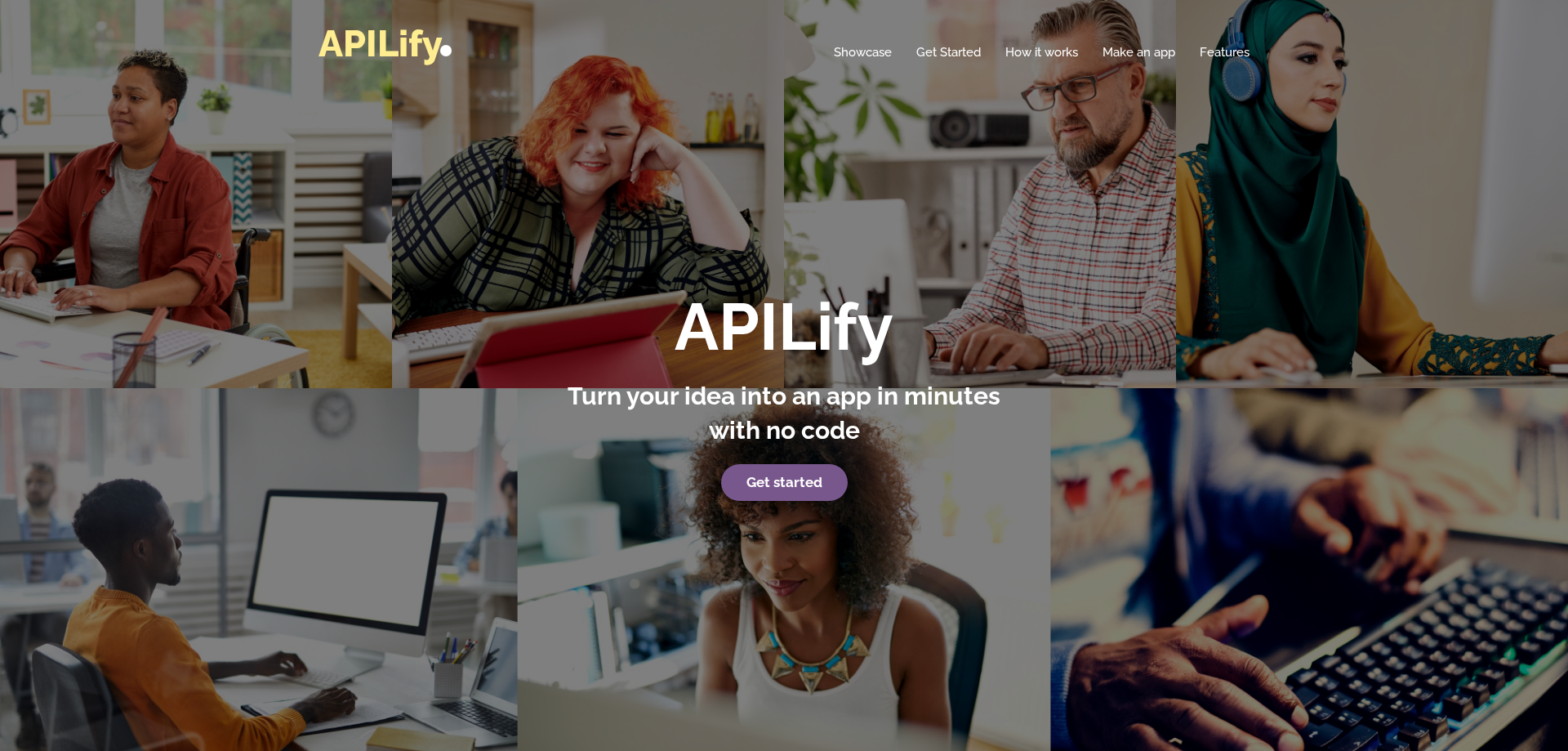
click at [388, 36] on link "APILify" at bounding box center [386, 43] width 134 height 43
click at [1154, 52] on link "Make an app" at bounding box center [1139, 52] width 73 height 16
